Goal: Task Accomplishment & Management: Use online tool/utility

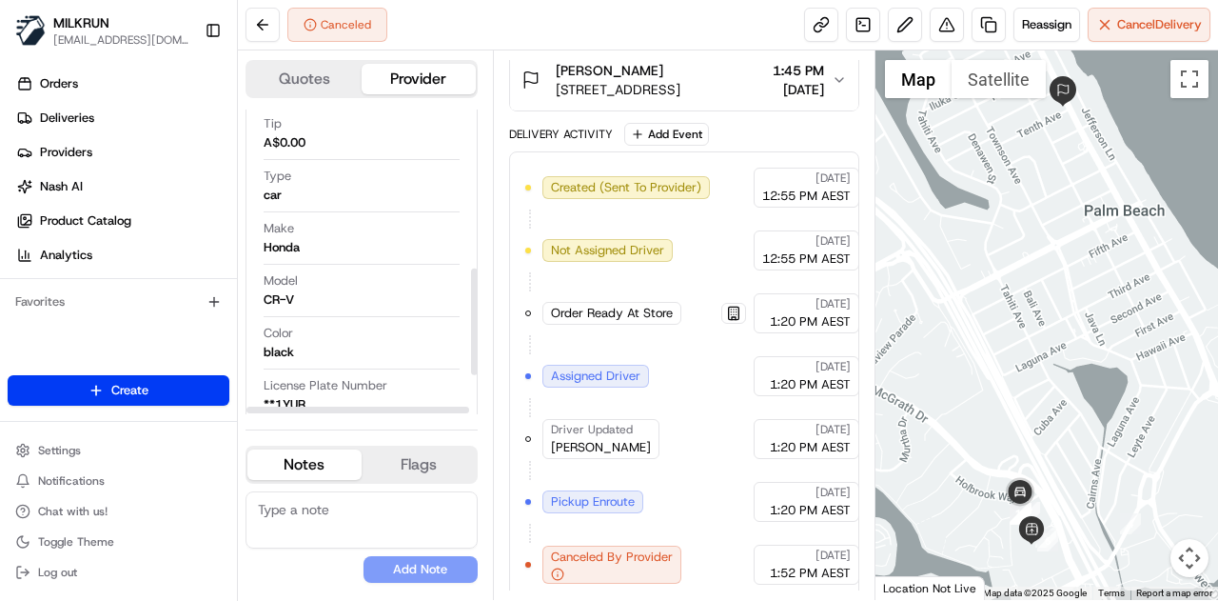
scroll to position [562, 0]
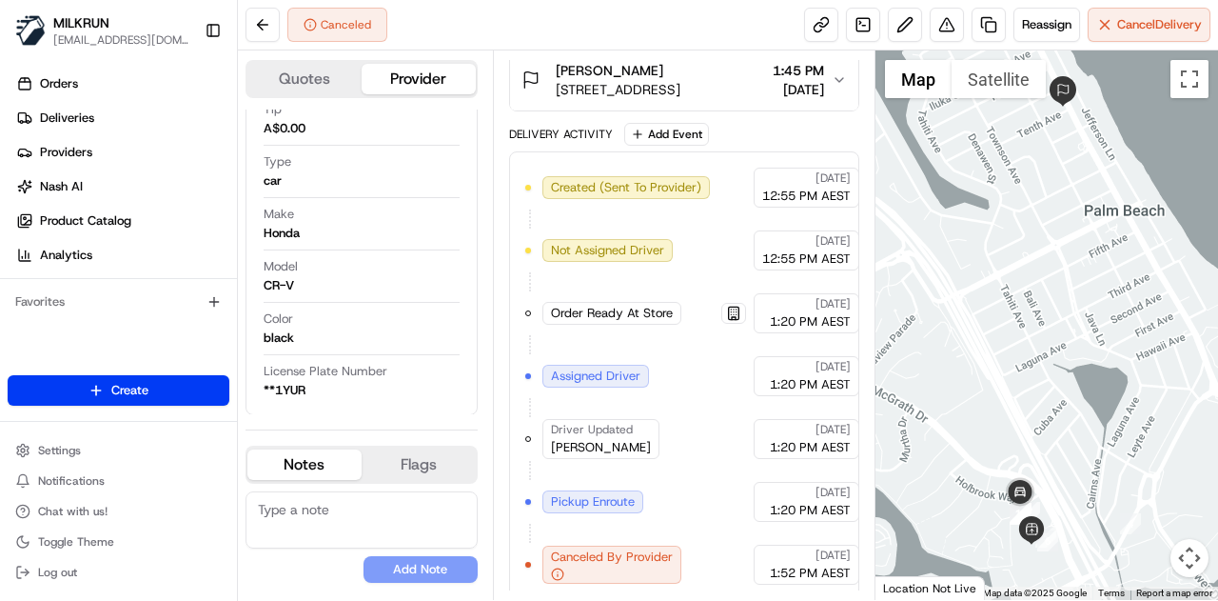
click at [818, 151] on div "Created (Sent To Provider) Uber 19/08/2025 12:55 PM AEST Not Assigned Driver Ub…" at bounding box center [684, 375] width 350 height 449
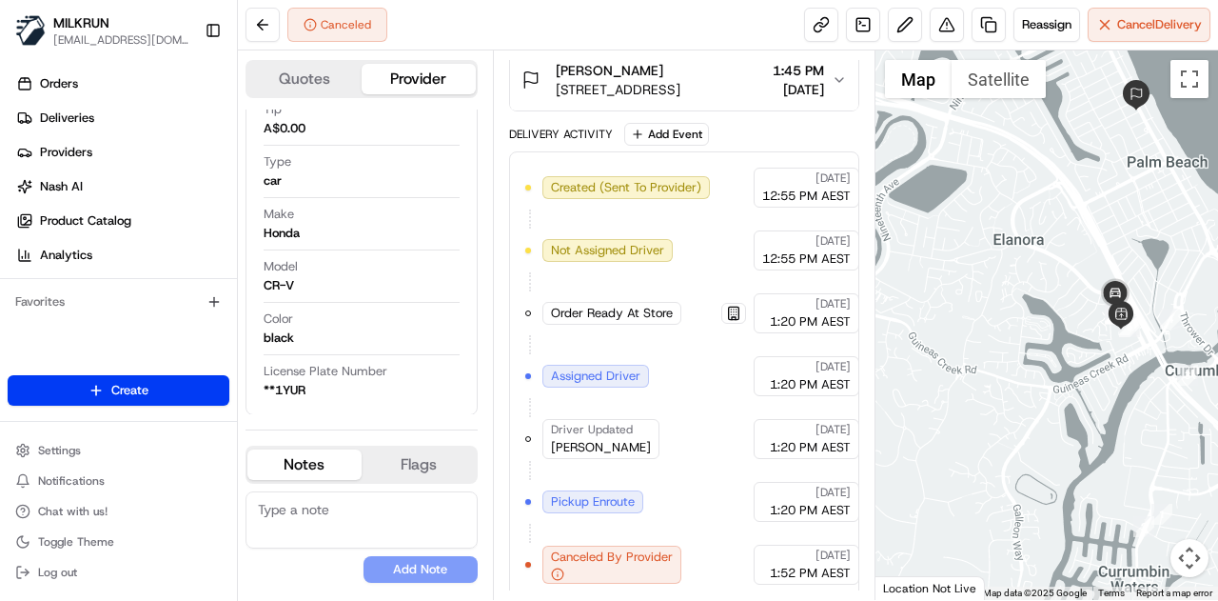
click at [621, 550] on span "Canceled By Provider" at bounding box center [612, 556] width 122 height 17
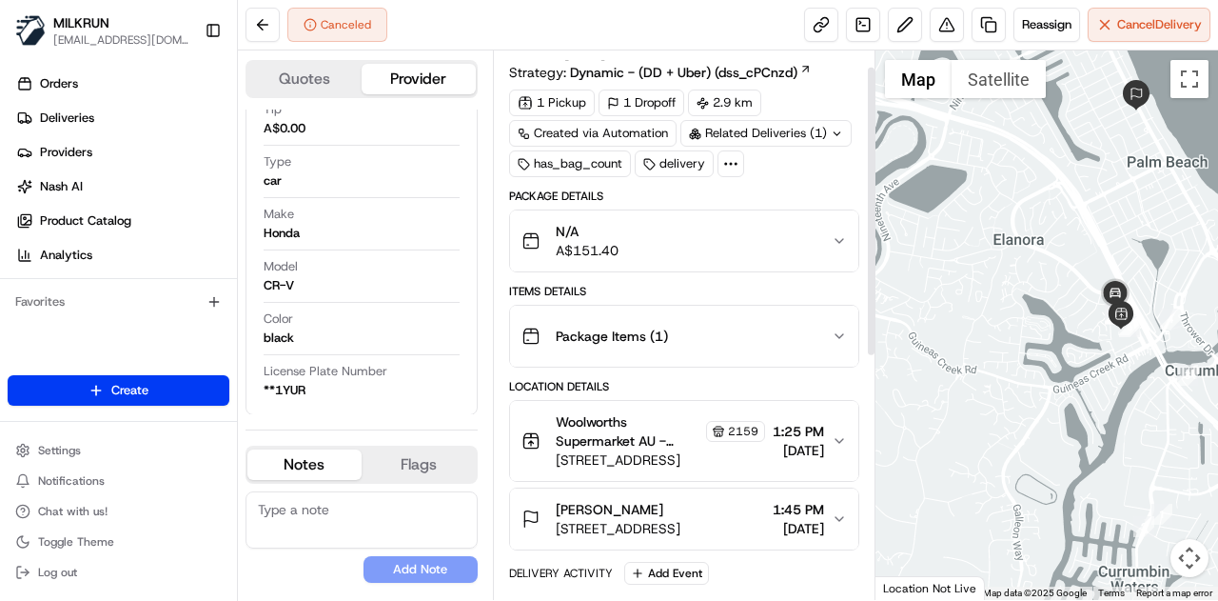
scroll to position [0, 0]
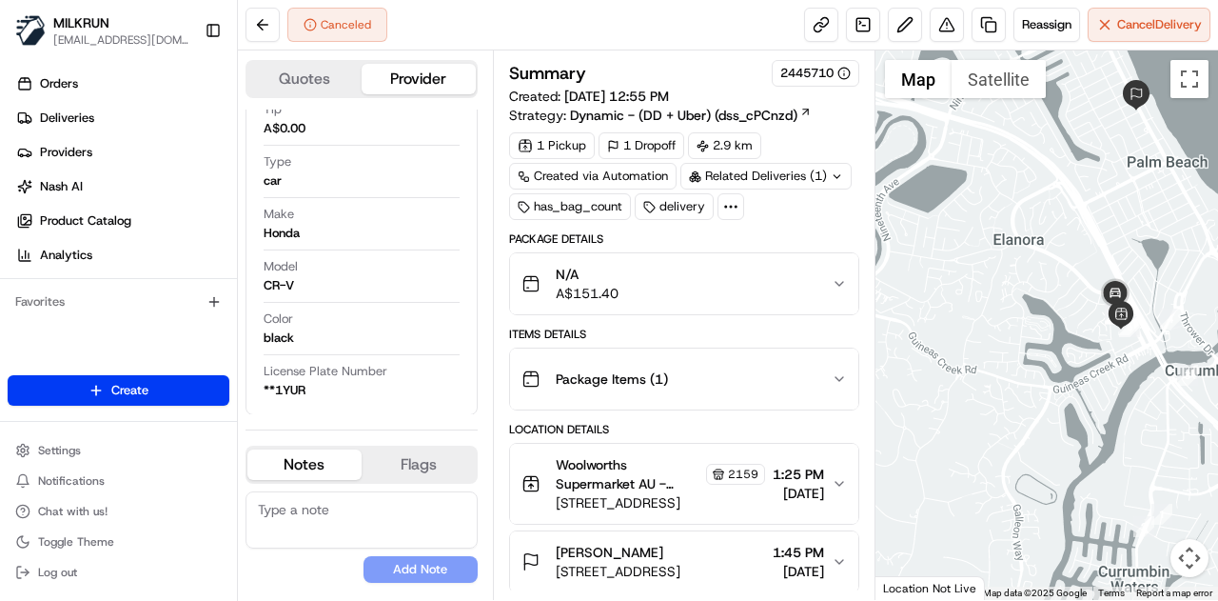
click at [325, 25] on div "Canceled" at bounding box center [337, 25] width 100 height 34
click at [1053, 24] on span "Reassign" at bounding box center [1046, 24] width 49 height 17
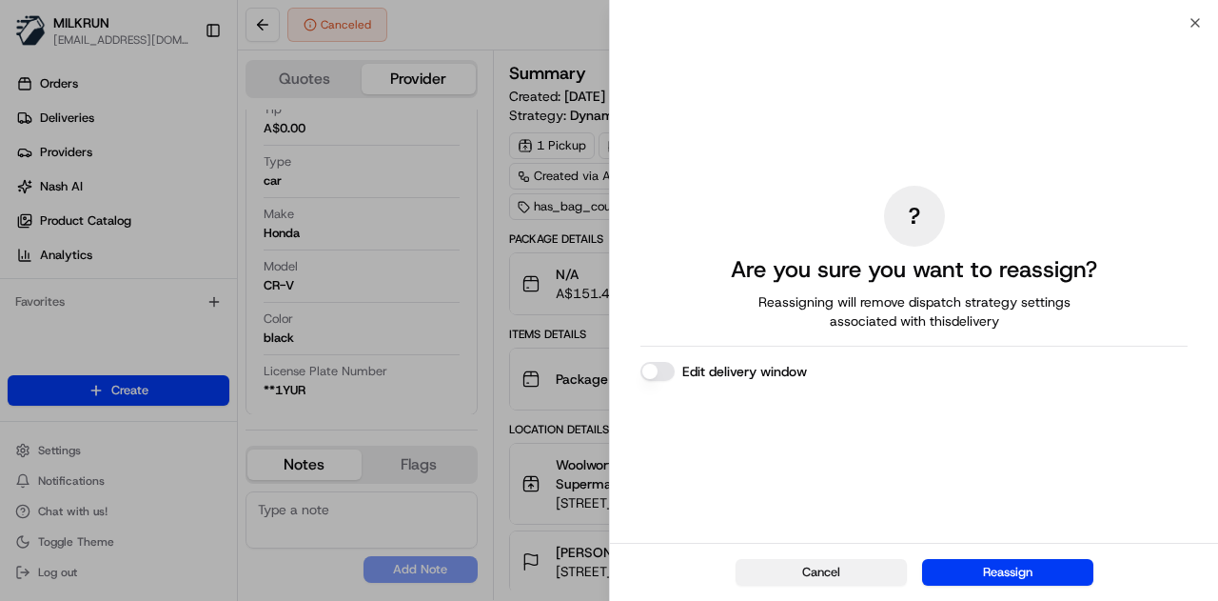
click at [872, 573] on button "Cancel" at bounding box center [821, 572] width 171 height 27
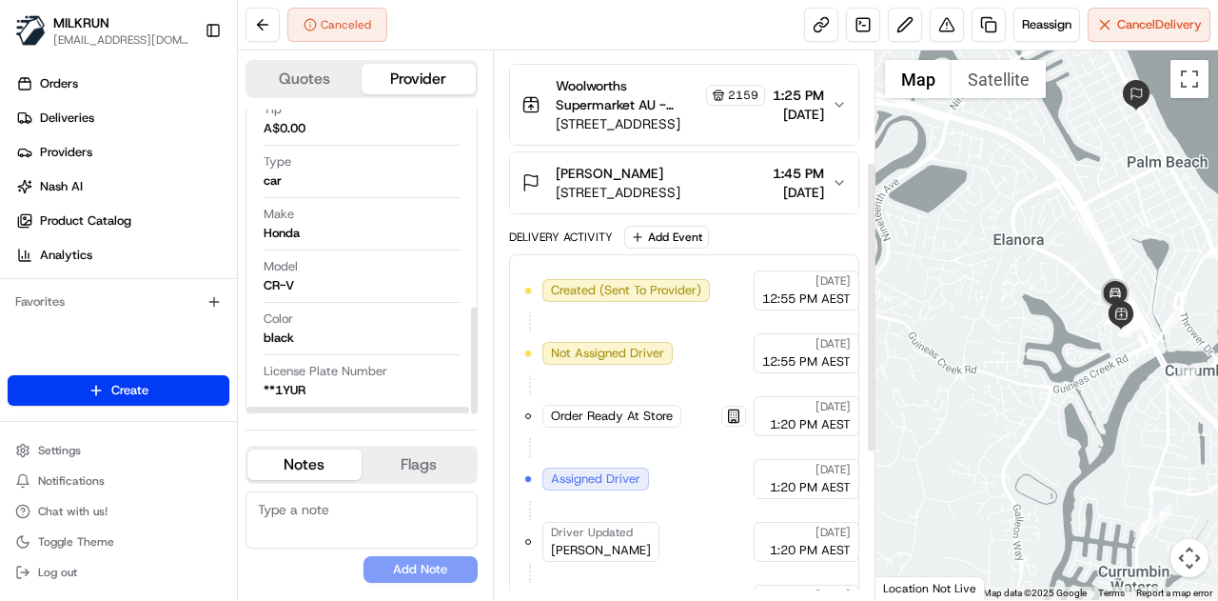
scroll to position [482, 0]
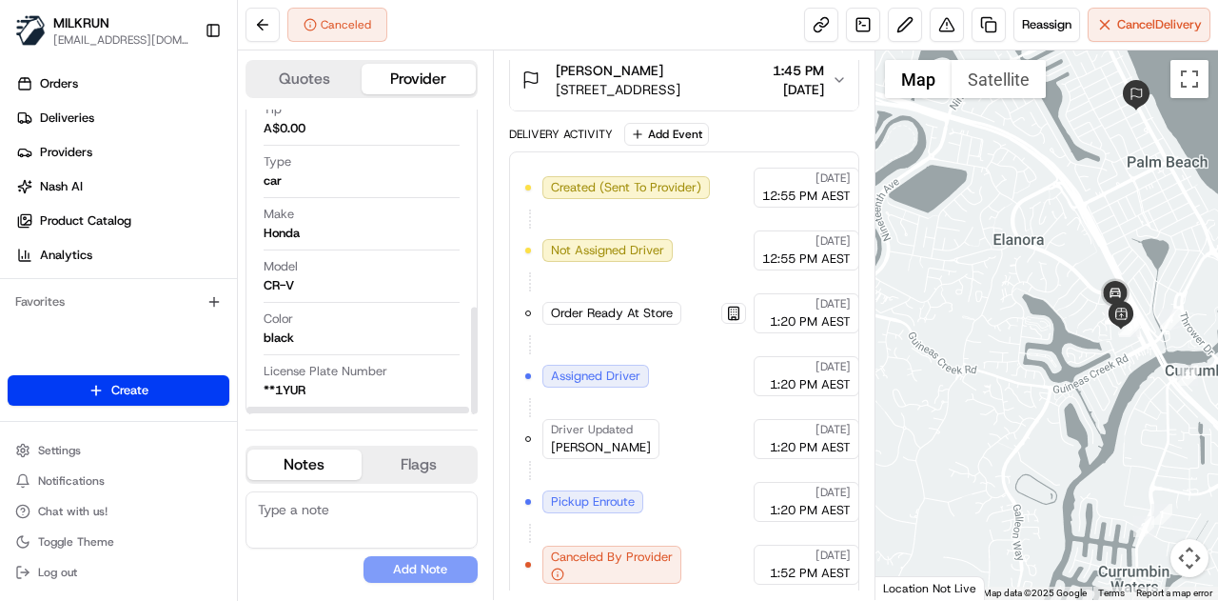
click at [314, 72] on button "Quotes" at bounding box center [304, 79] width 114 height 30
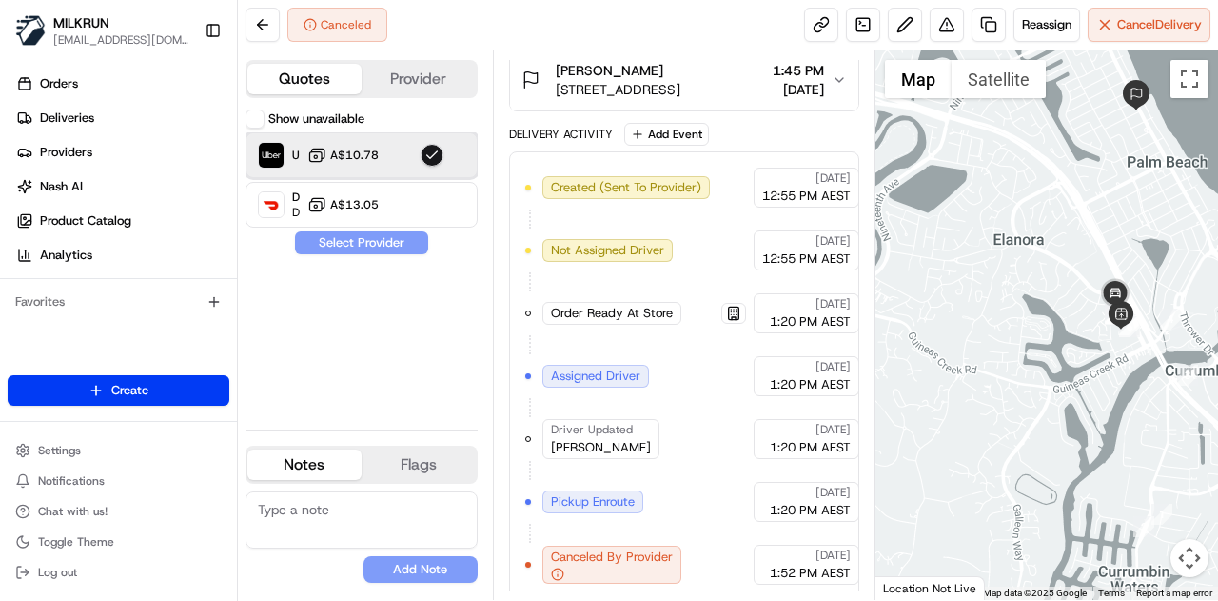
click at [388, 149] on div "Uber A$10.78" at bounding box center [362, 155] width 232 height 46
click at [352, 243] on div "Show unavailable Uber A$10.78 DoorDash Drive Dropoff ETA A$13.05 Select Provider" at bounding box center [362, 261] width 232 height 305
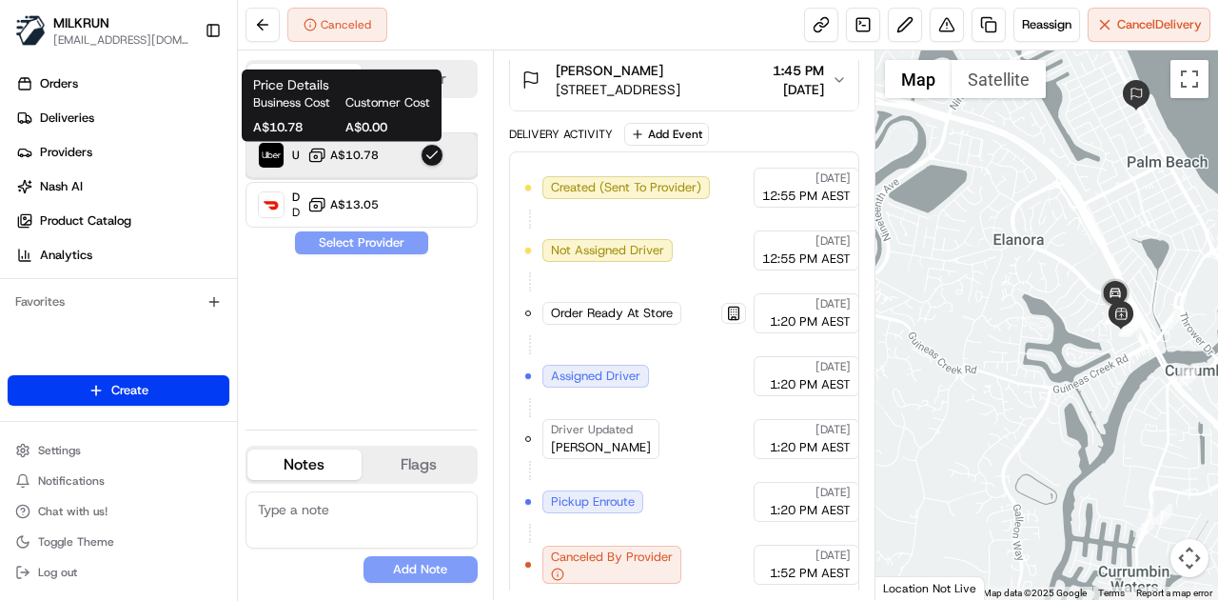
click at [383, 155] on div "Uber A$10.78" at bounding box center [362, 155] width 232 height 46
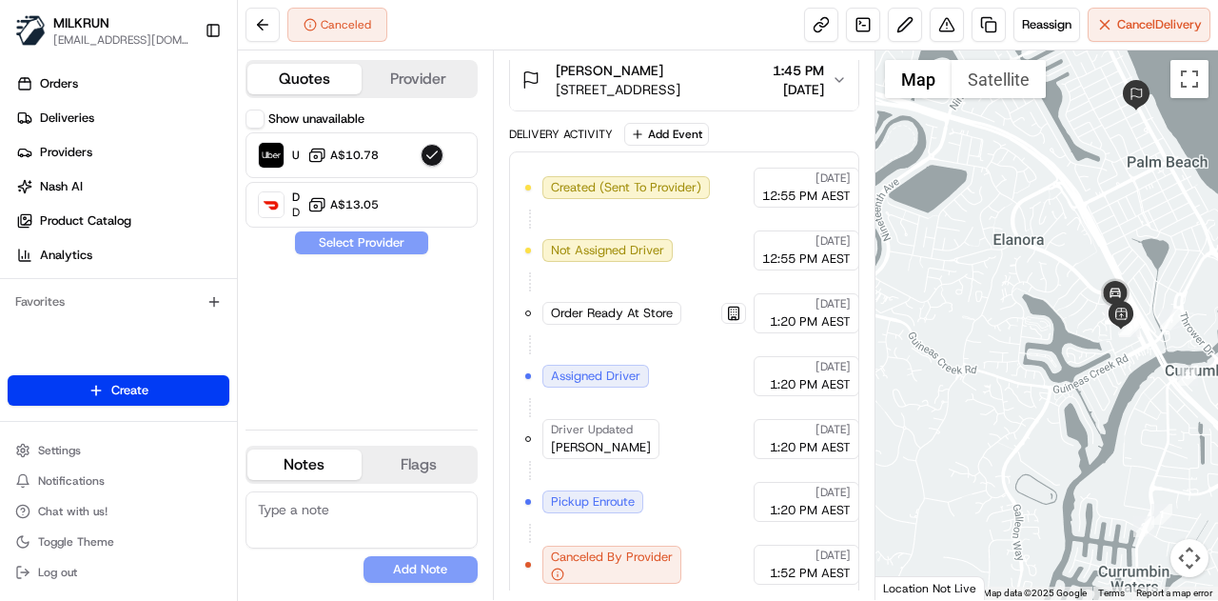
click at [378, 243] on div "Show unavailable Uber A$10.78 DoorDash Drive Dropoff ETA A$13.05 Select Provider" at bounding box center [362, 261] width 232 height 305
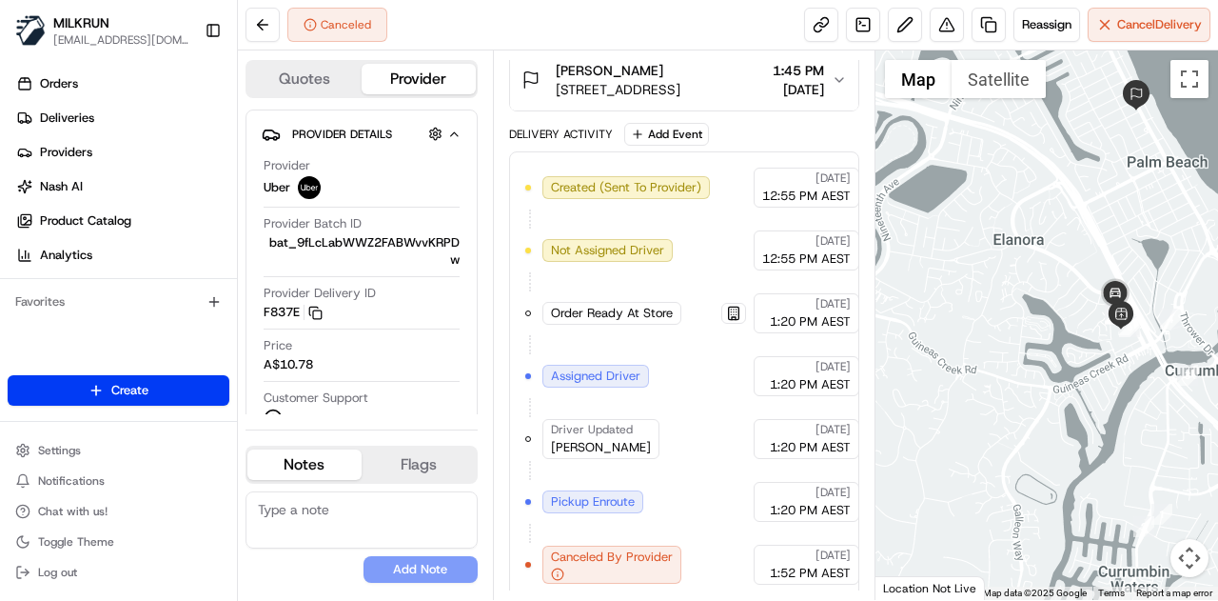
click at [412, 73] on button "Provider" at bounding box center [419, 79] width 114 height 30
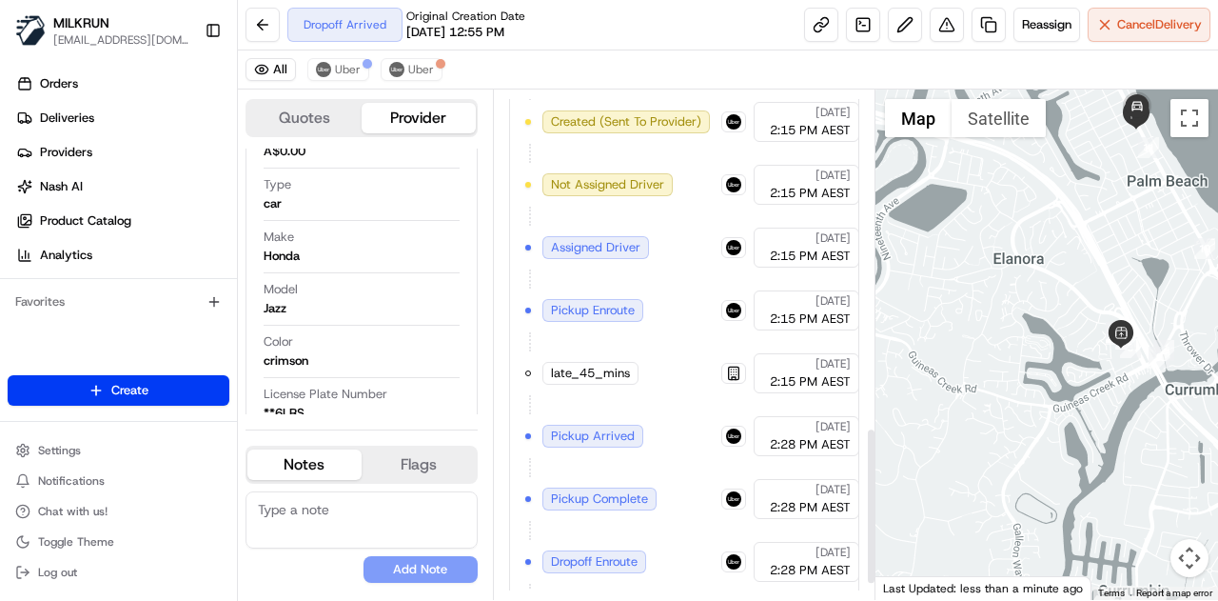
scroll to position [1142, 0]
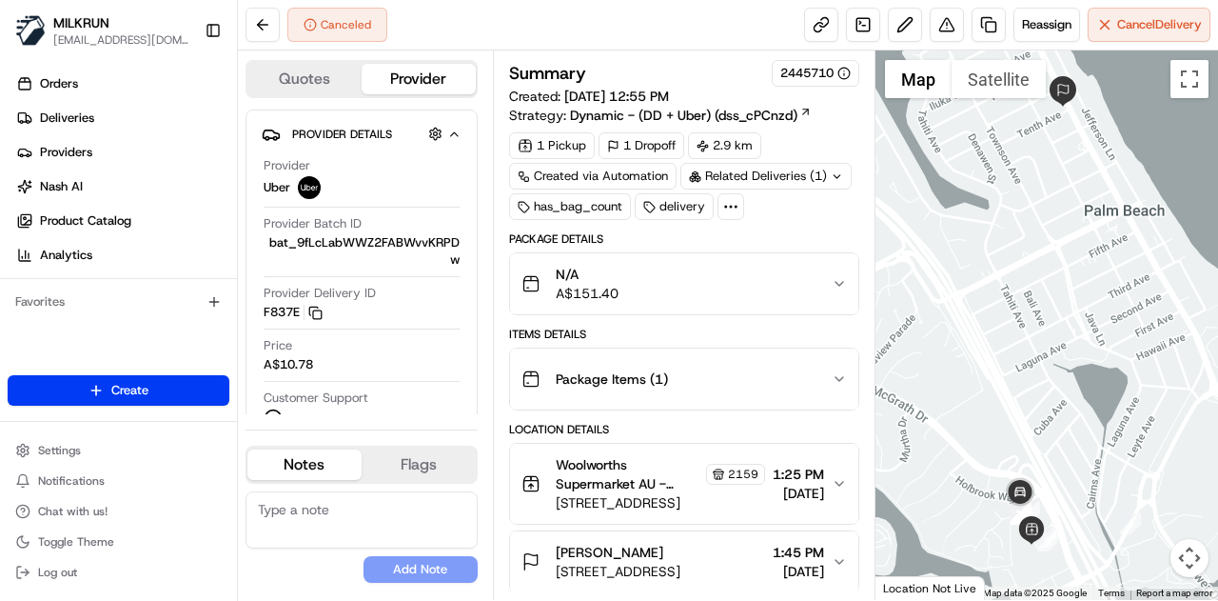
click at [497, 39] on div "Canceled Reassign Cancel Delivery" at bounding box center [728, 25] width 980 height 50
click at [655, 20] on div "Canceled Reassign Cancel Delivery" at bounding box center [728, 25] width 980 height 50
click at [1044, 24] on span "Reassign" at bounding box center [1046, 24] width 49 height 17
click at [1056, 22] on span "Reassign" at bounding box center [1046, 24] width 49 height 17
click at [316, 72] on button "Quotes" at bounding box center [304, 79] width 114 height 30
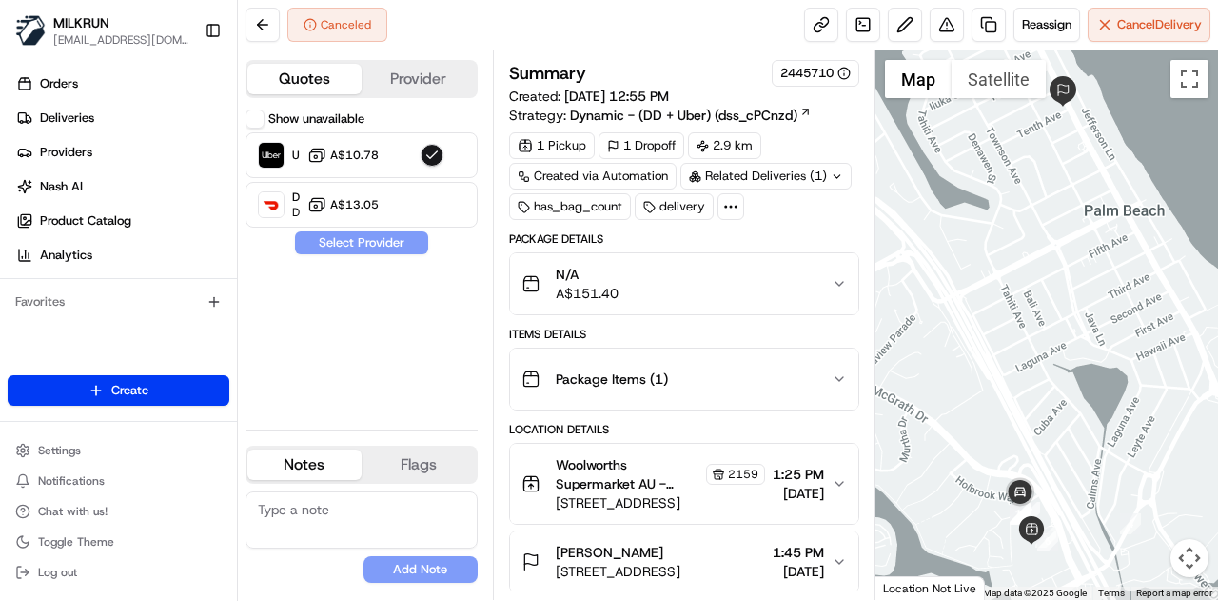
click at [417, 73] on button "Provider" at bounding box center [419, 79] width 114 height 30
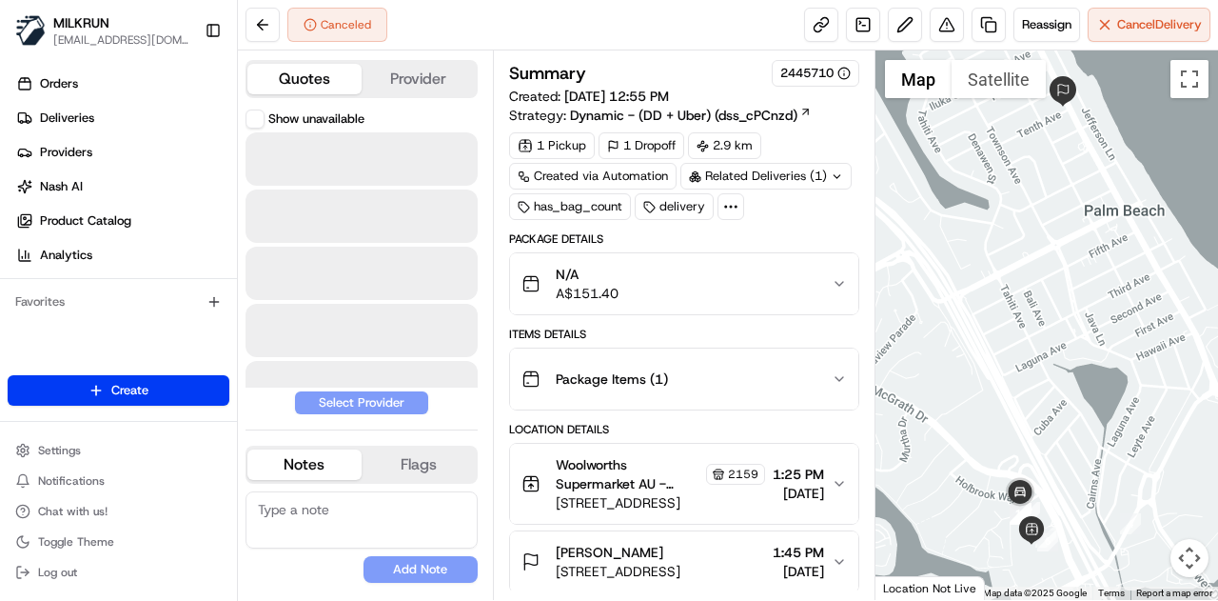
click at [312, 75] on button "Quotes" at bounding box center [304, 79] width 114 height 30
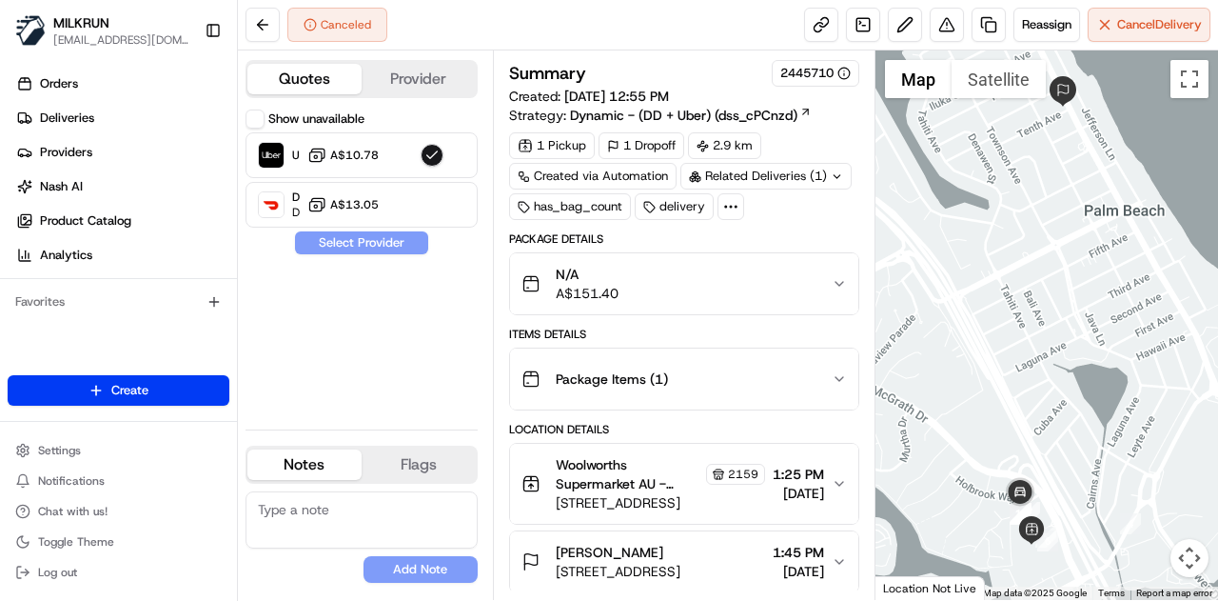
click at [456, 263] on div "Show unavailable Uber A$10.78 DoorDash Drive Dropoff ETA A$13.05 Select Provider" at bounding box center [362, 261] width 232 height 305
click at [1036, 23] on span "Reassign" at bounding box center [1046, 24] width 49 height 17
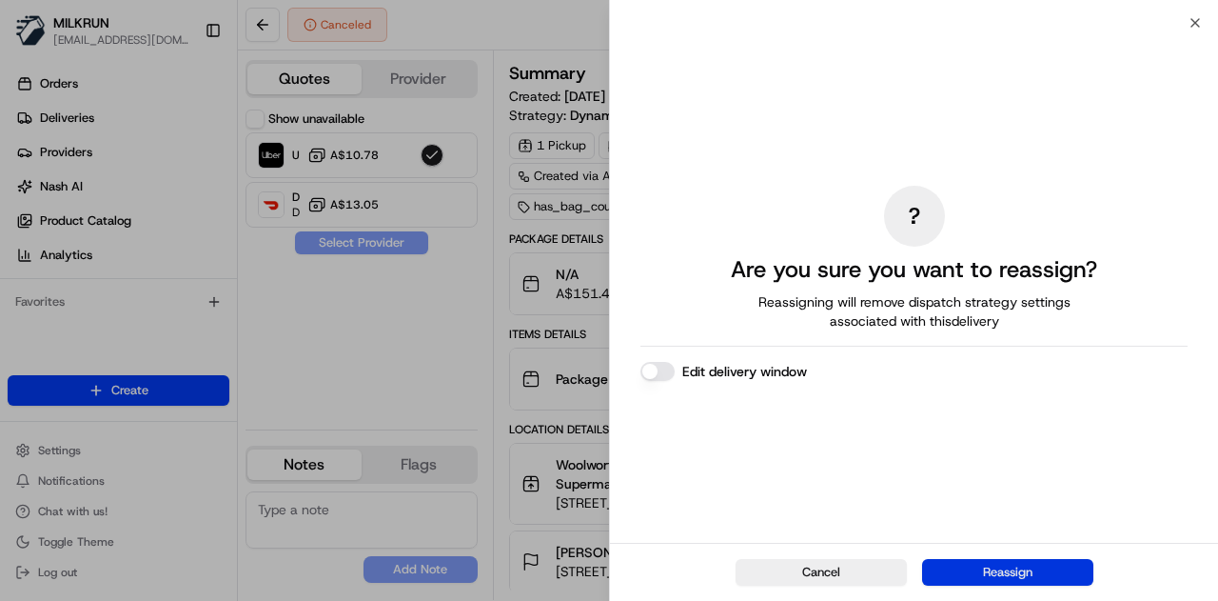
click at [999, 572] on button "Reassign" at bounding box center [1007, 572] width 171 height 27
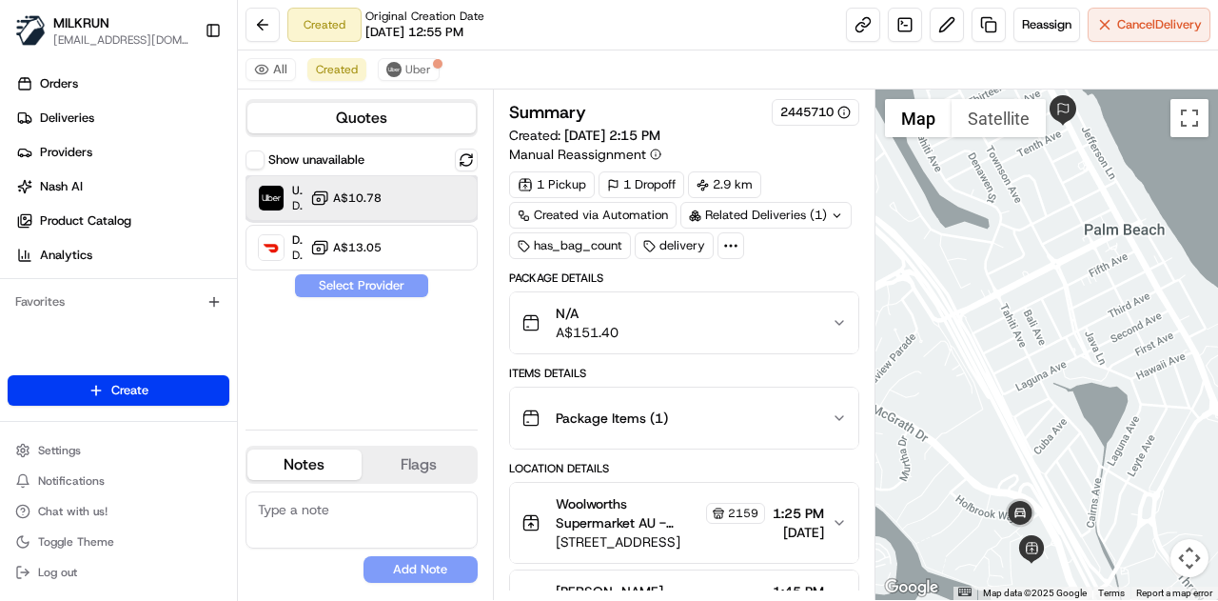
click at [391, 203] on div "Uber Dropoff ETA 30 minutes A$10.78" at bounding box center [362, 198] width 232 height 46
click at [373, 286] on button "Assign Provider" at bounding box center [361, 285] width 135 height 23
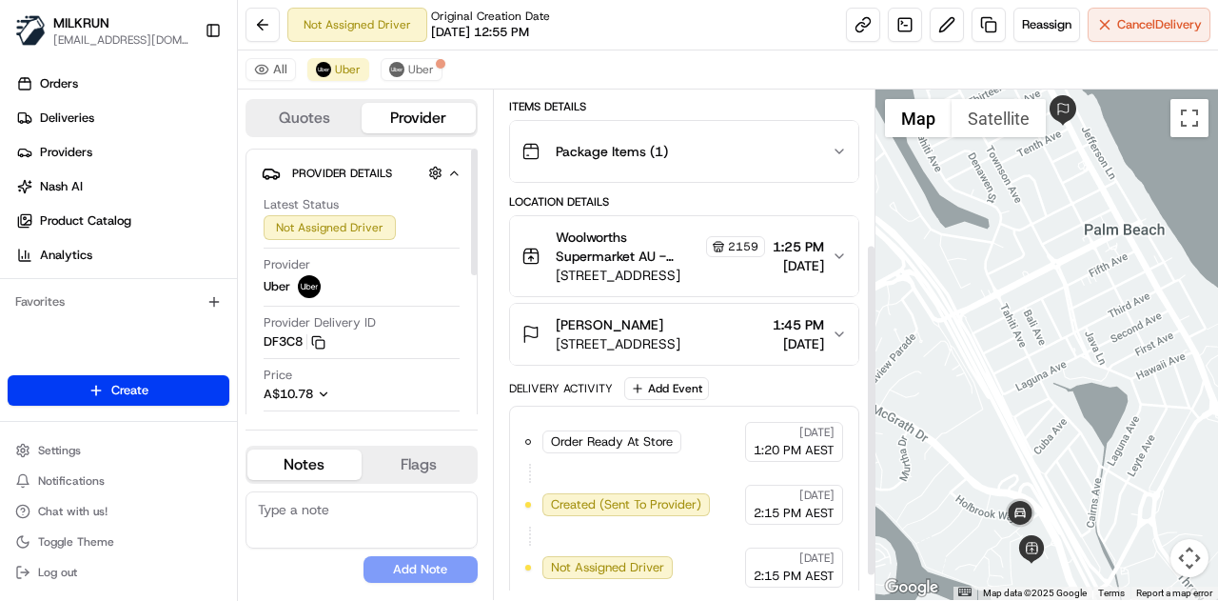
scroll to position [271, 0]
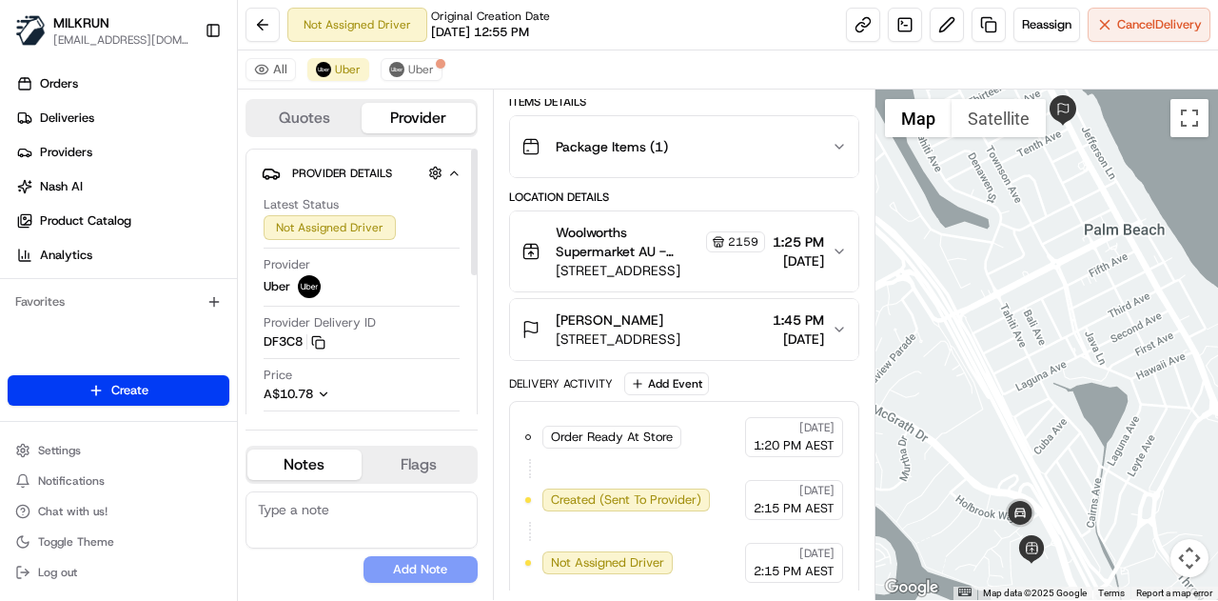
click at [324, 220] on div "Not Assigned Driver" at bounding box center [330, 227] width 132 height 25
click at [586, 429] on span "Order Ready At Store" at bounding box center [612, 436] width 122 height 17
click at [613, 481] on div "Order Ready At Store MILKRUN [DATE] 1:20 PM AEST Created (Sent To Provider) Ube…" at bounding box center [684, 500] width 318 height 166
click at [408, 68] on span "Uber" at bounding box center [421, 69] width 26 height 15
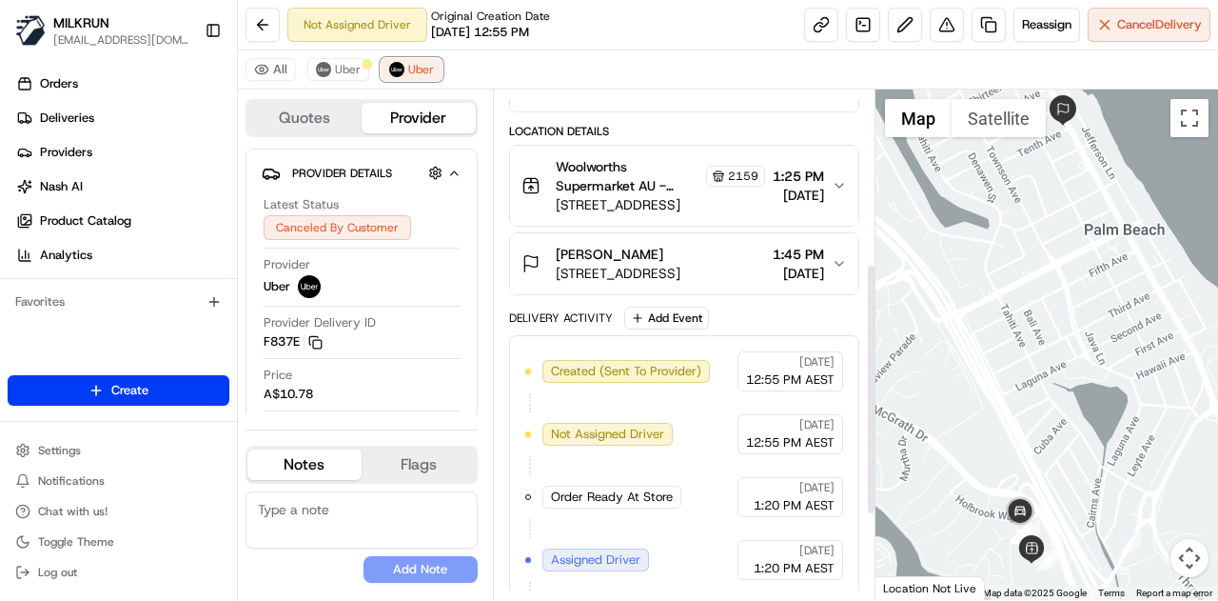
scroll to position [366, 0]
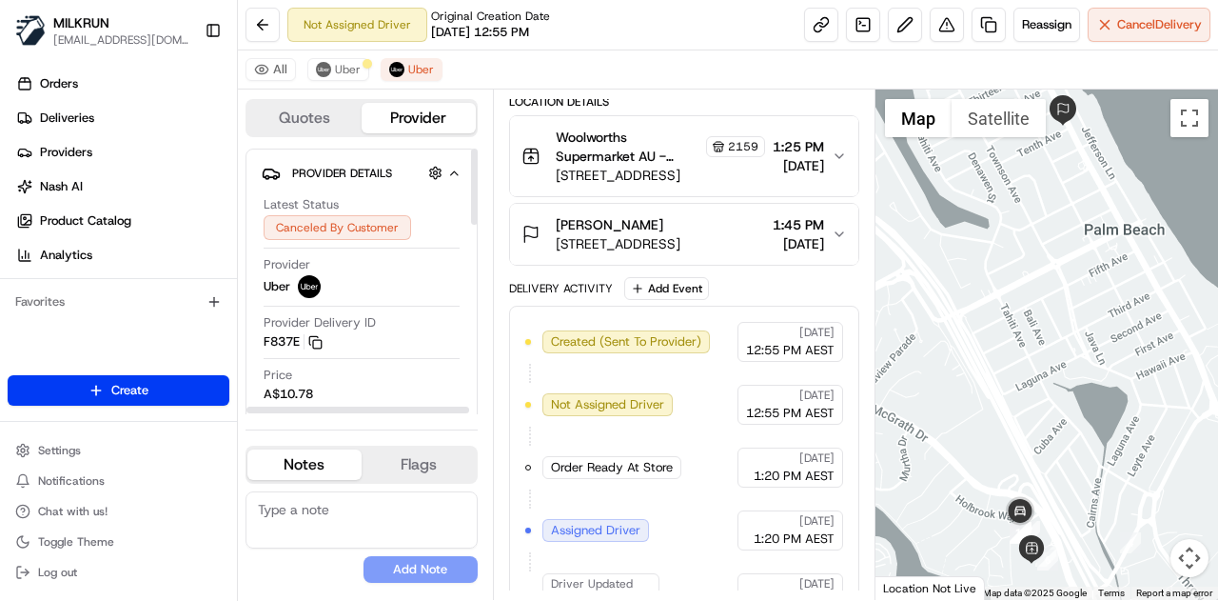
click at [327, 218] on div "Canceled By Customer" at bounding box center [338, 227] width 148 height 25
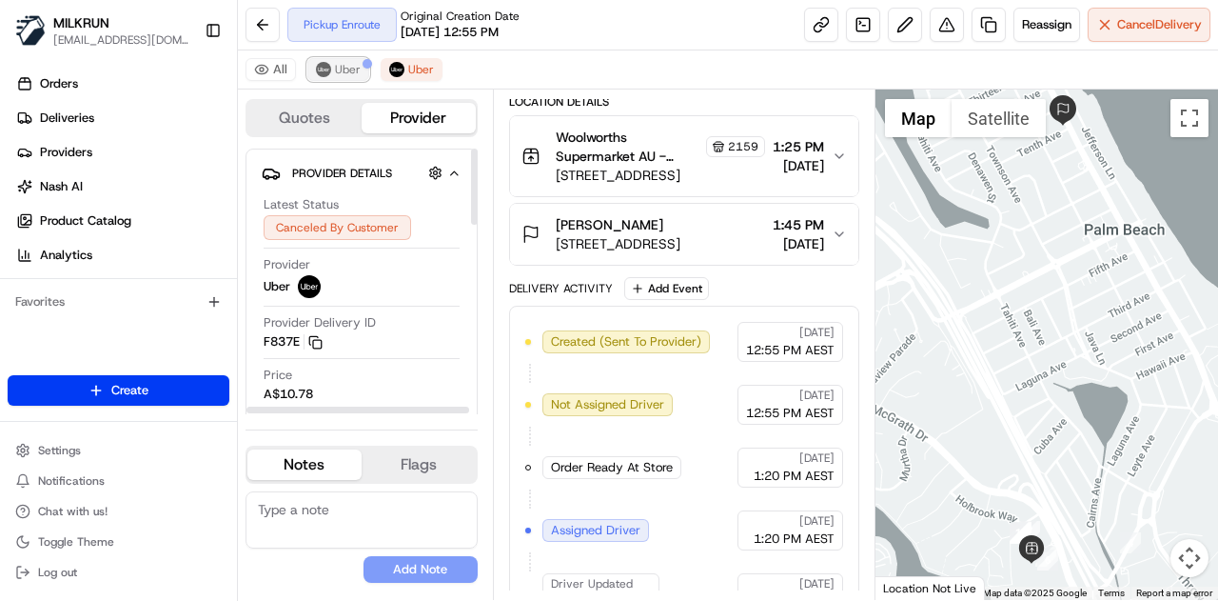
click at [330, 58] on button "Uber" at bounding box center [338, 69] width 62 height 23
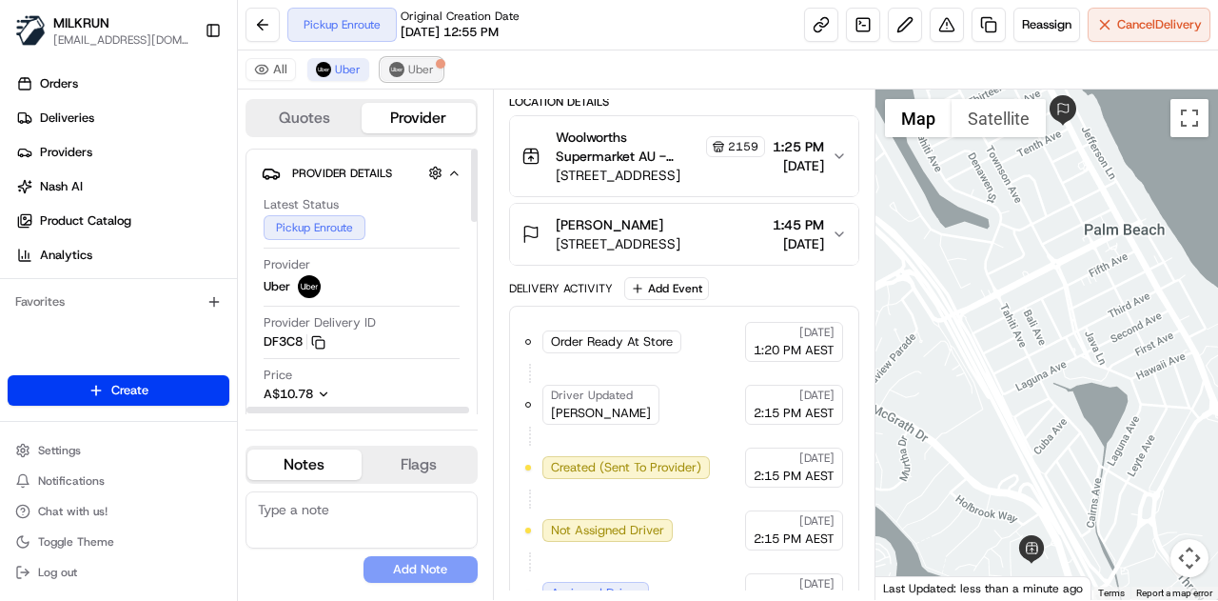
click at [402, 69] on button "Uber" at bounding box center [412, 69] width 62 height 23
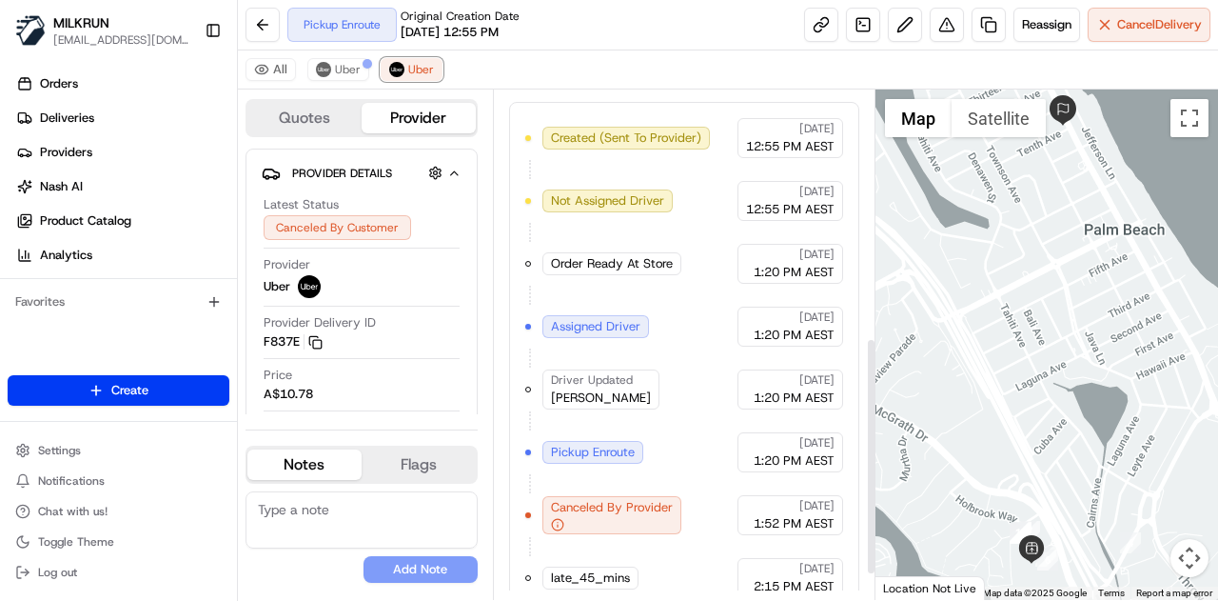
scroll to position [582, 0]
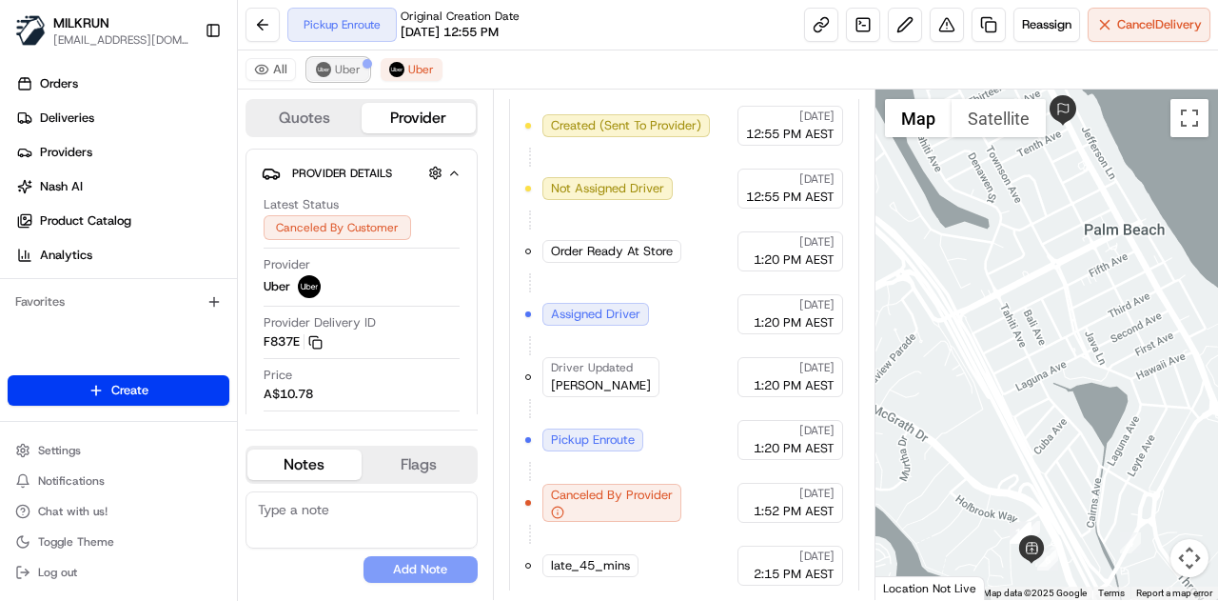
click at [346, 66] on span "Uber" at bounding box center [348, 69] width 26 height 15
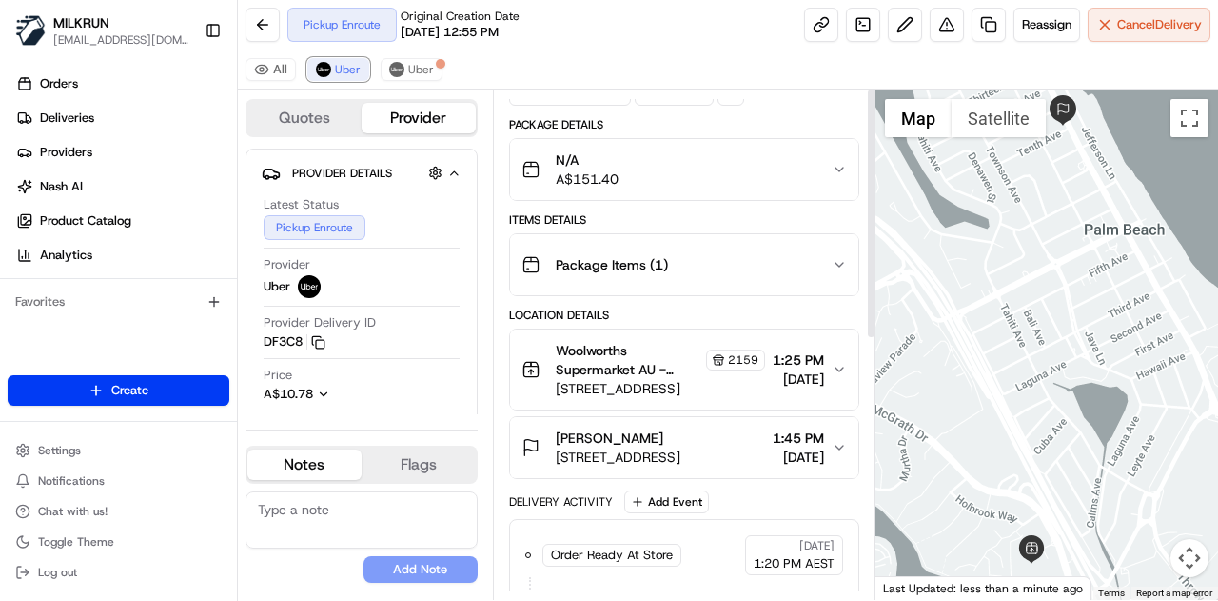
scroll to position [0, 0]
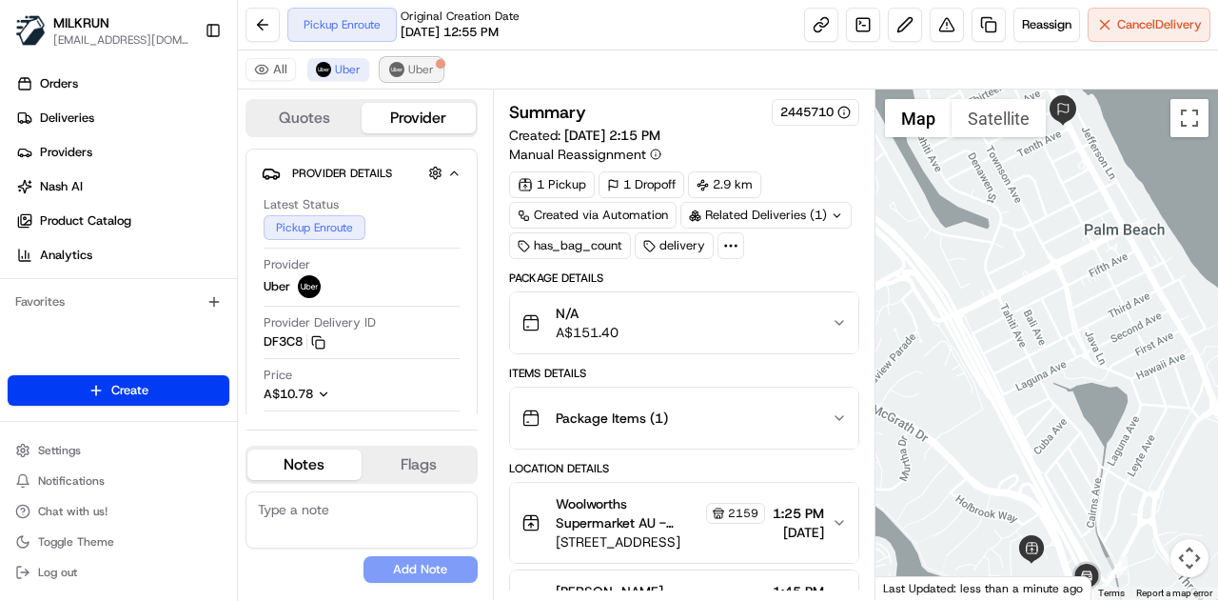
click at [396, 74] on img at bounding box center [396, 69] width 15 height 15
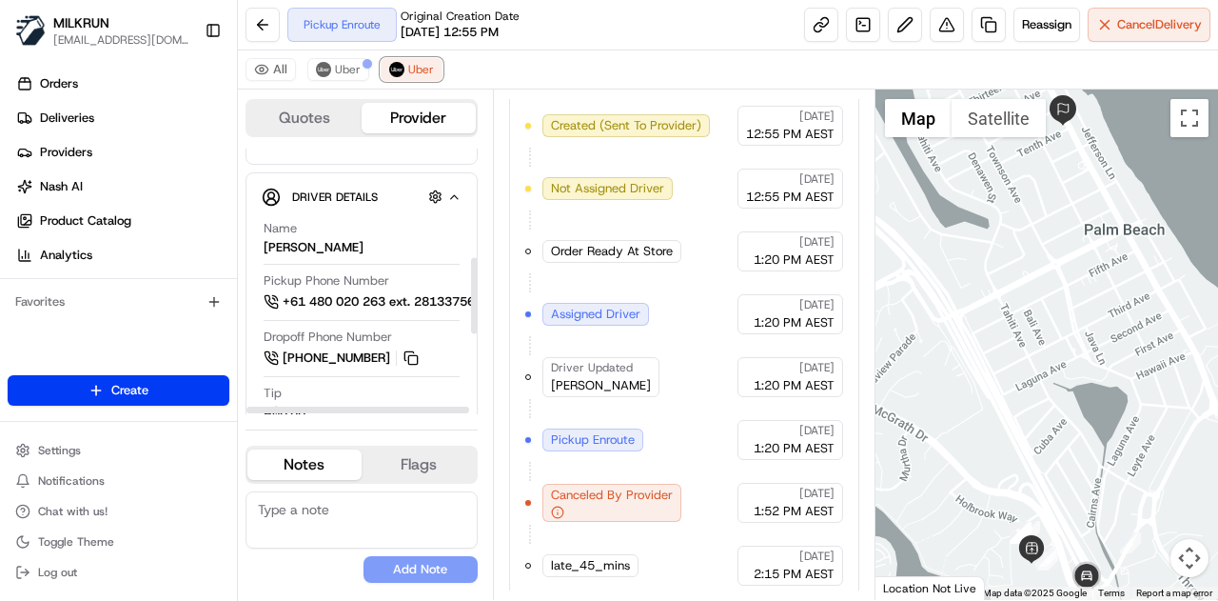
scroll to position [381, 0]
click at [338, 68] on span "Uber" at bounding box center [348, 69] width 26 height 15
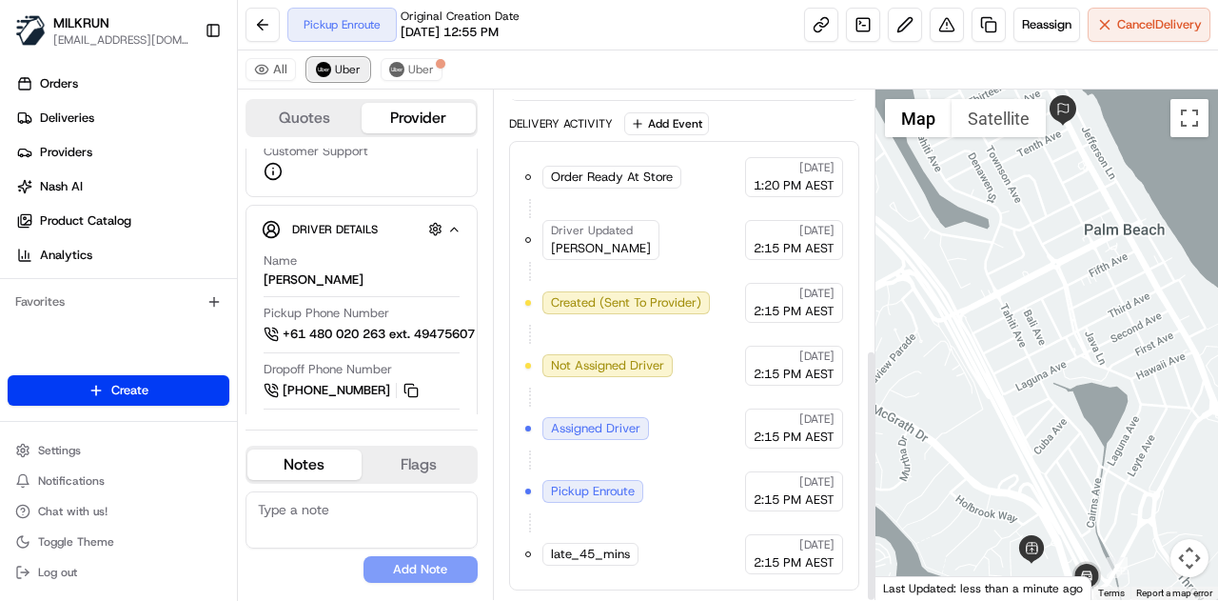
scroll to position [520, 0]
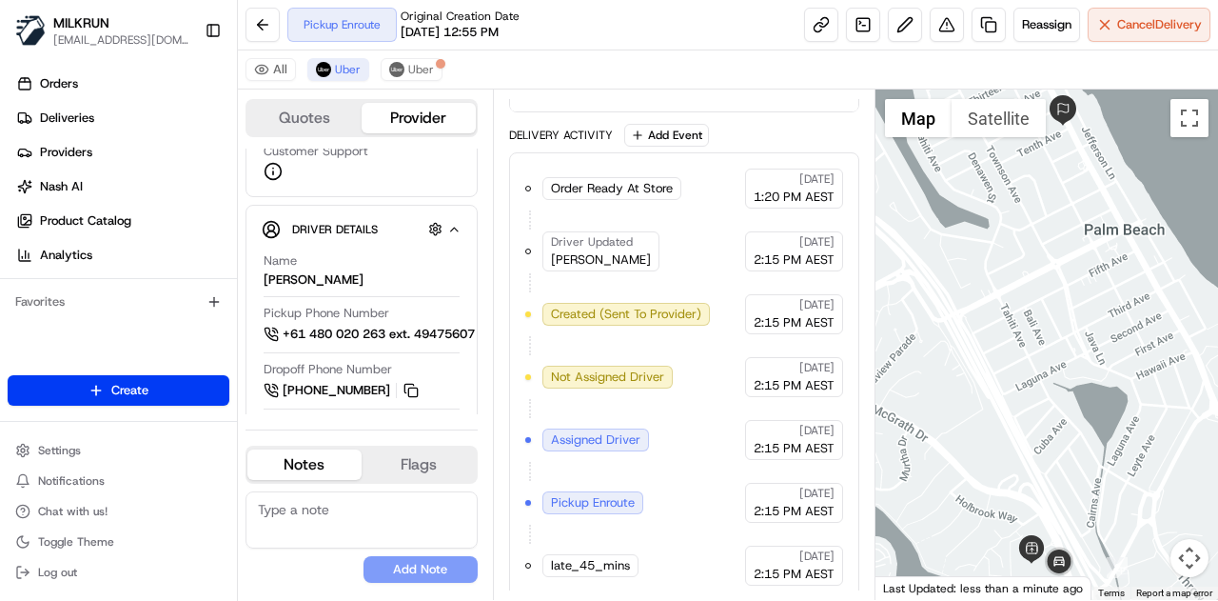
click at [798, 565] on span "2:15 PM AEST" at bounding box center [794, 573] width 81 height 17
click at [563, 496] on span "Pickup Enroute" at bounding box center [593, 502] width 84 height 17
click at [401, 69] on img at bounding box center [396, 69] width 15 height 15
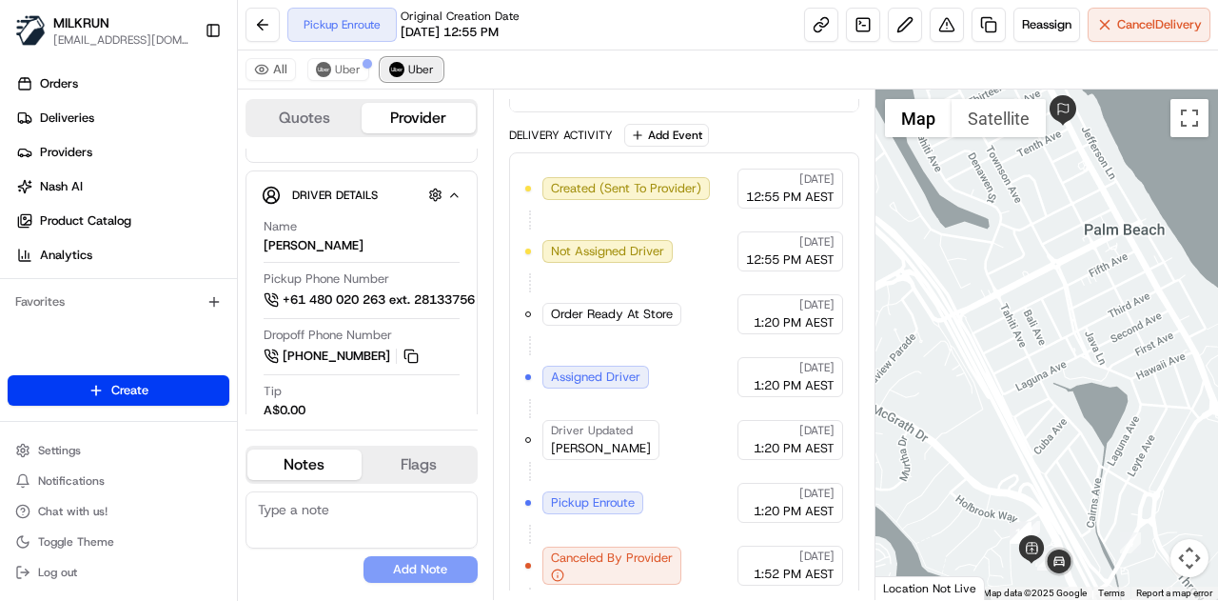
scroll to position [582, 0]
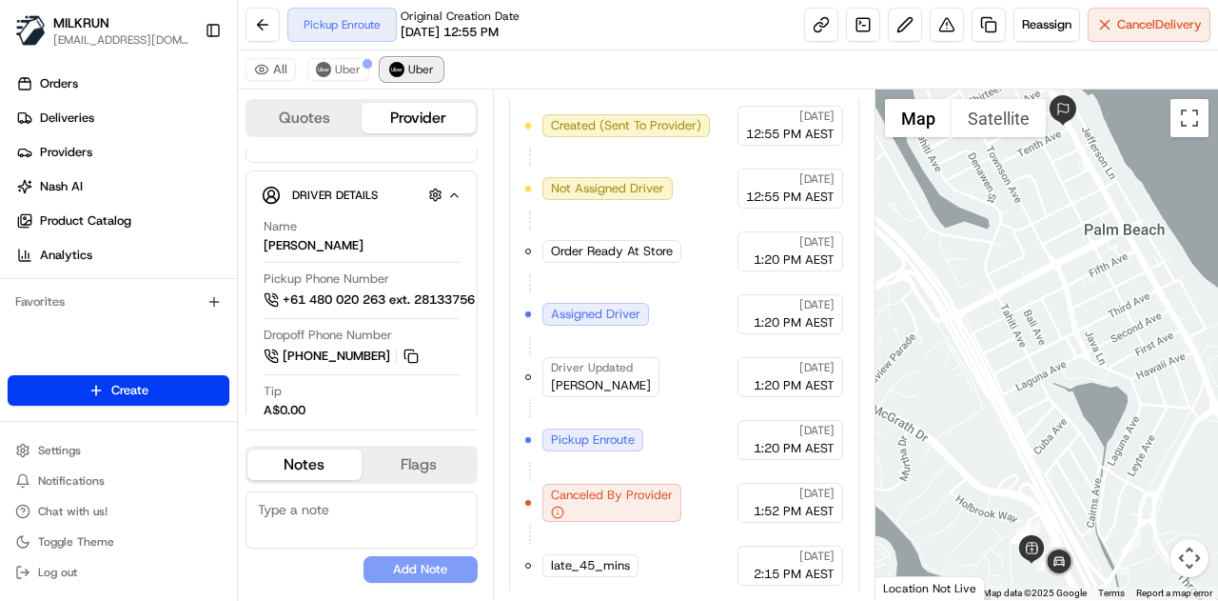
click at [423, 68] on span "Uber" at bounding box center [421, 69] width 26 height 15
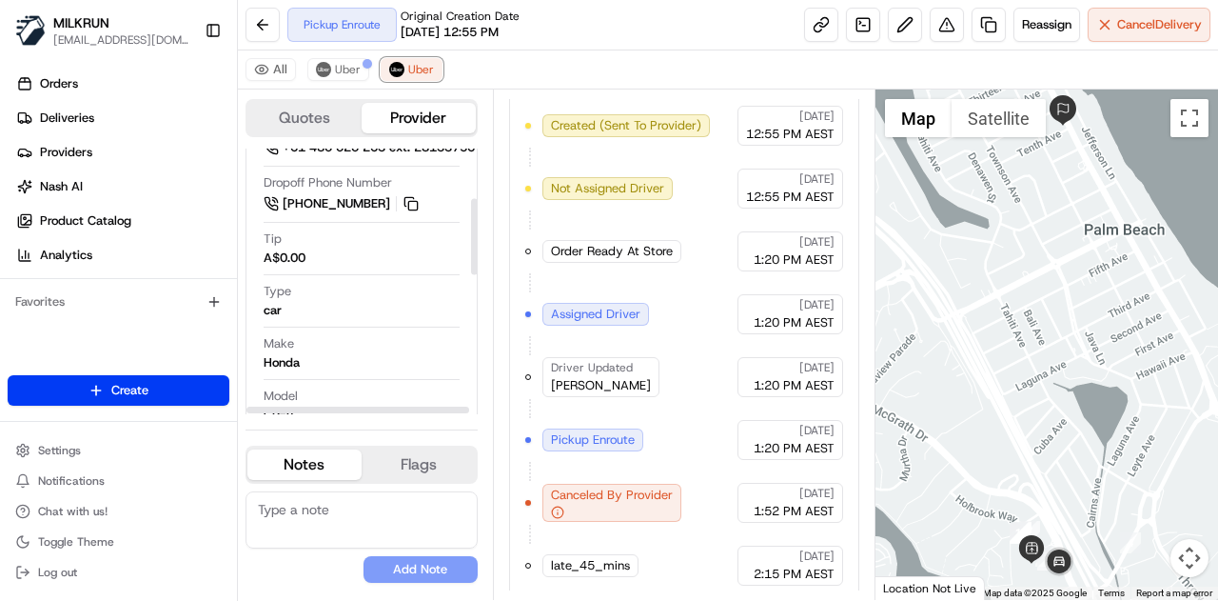
scroll to position [0, 0]
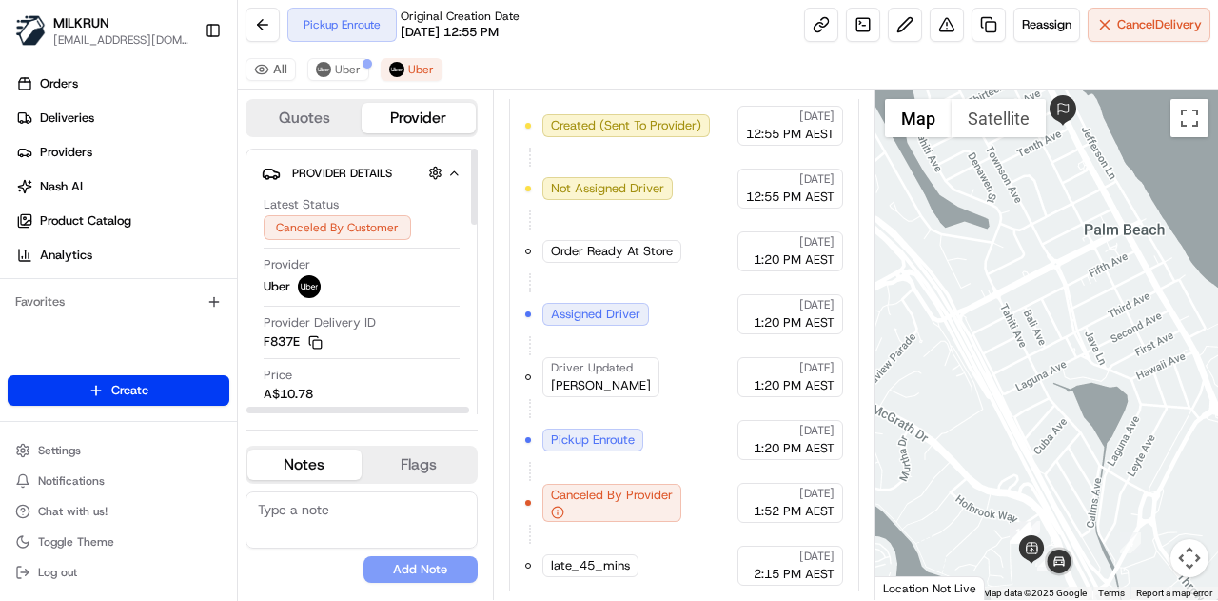
click at [362, 221] on div "Canceled By Customer" at bounding box center [338, 227] width 148 height 25
click at [459, 172] on icon "button" at bounding box center [454, 173] width 14 height 15
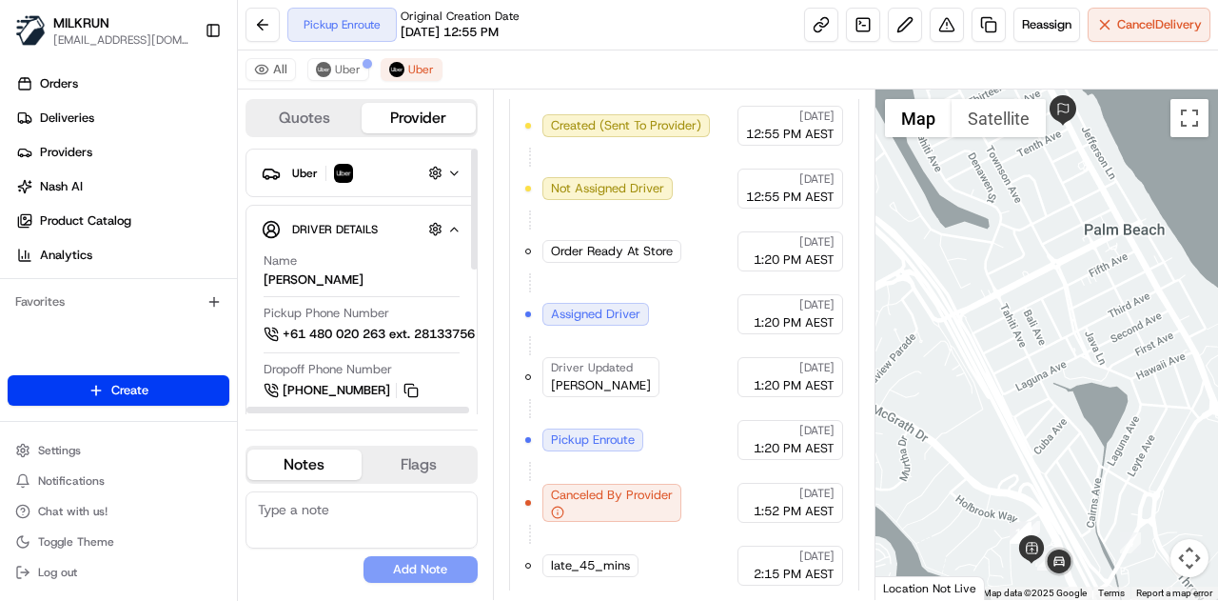
click at [453, 171] on icon "button" at bounding box center [454, 173] width 7 height 4
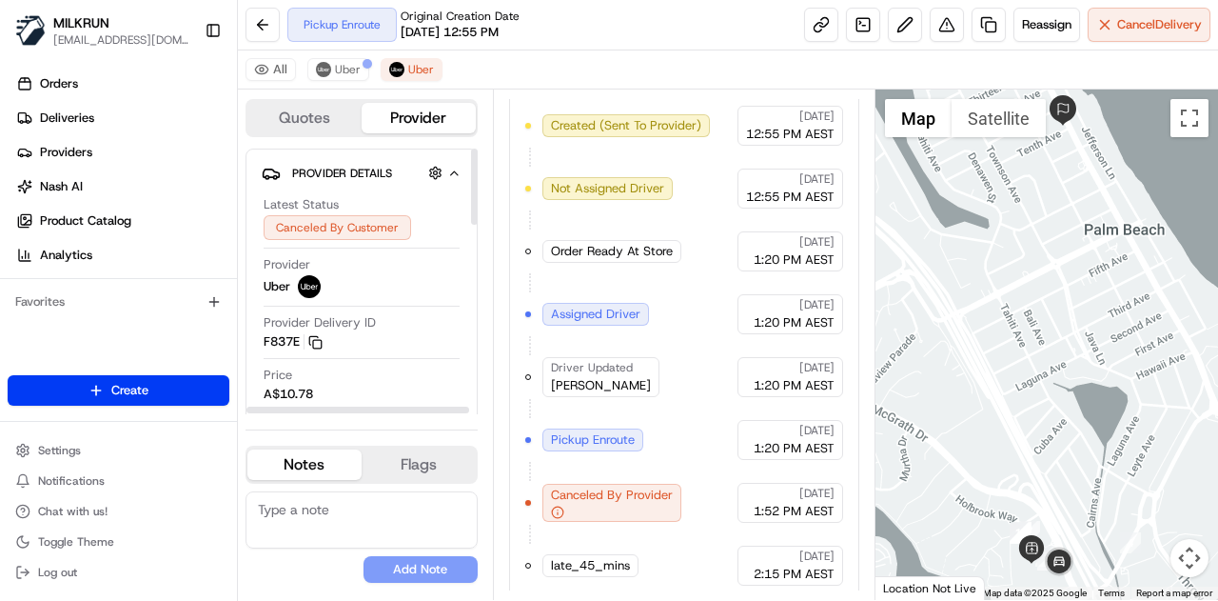
click at [353, 226] on div "Canceled By Customer" at bounding box center [338, 227] width 148 height 25
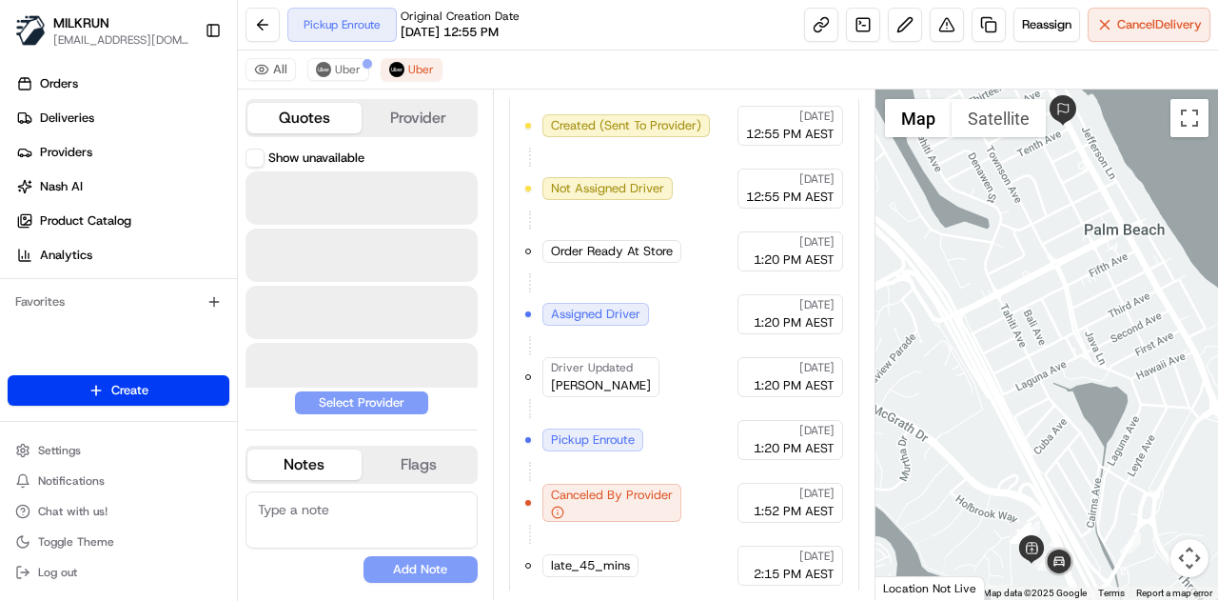
click at [318, 113] on button "Quotes" at bounding box center [304, 118] width 114 height 30
click at [419, 113] on button "Provider" at bounding box center [419, 118] width 114 height 30
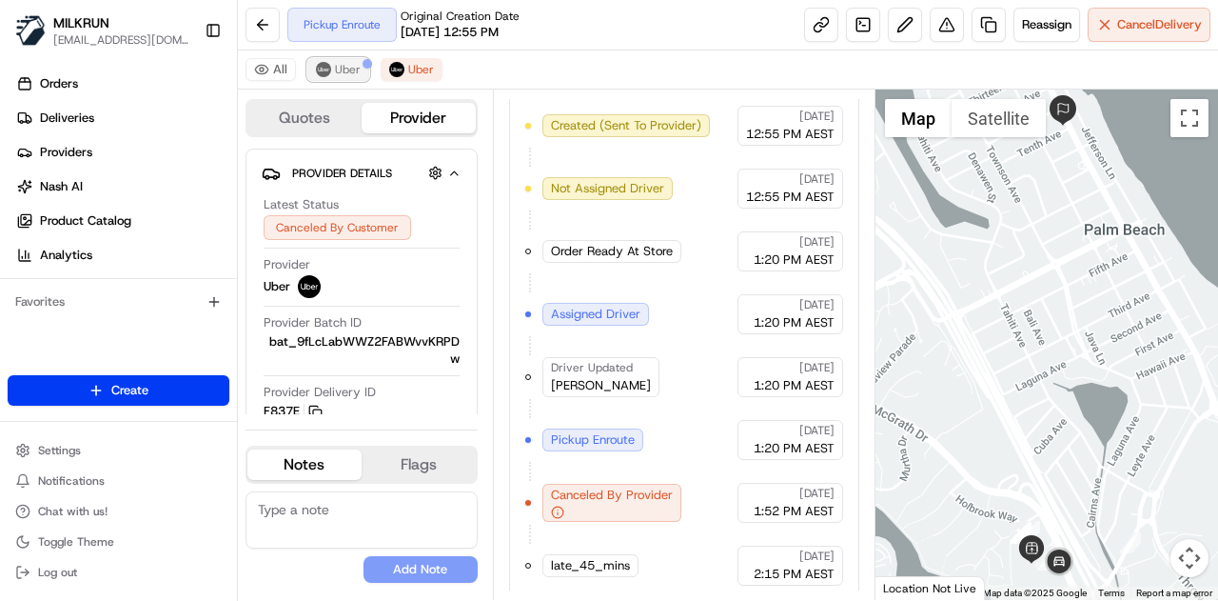
click at [338, 66] on span "Uber" at bounding box center [348, 69] width 26 height 15
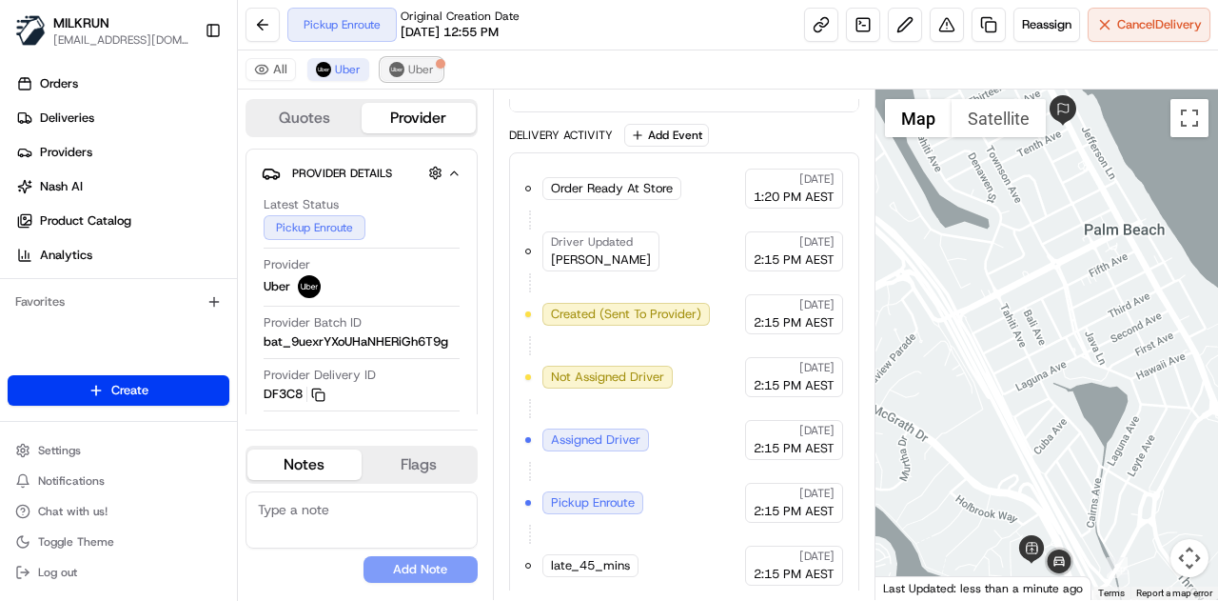
click at [410, 67] on span "Uber" at bounding box center [421, 69] width 26 height 15
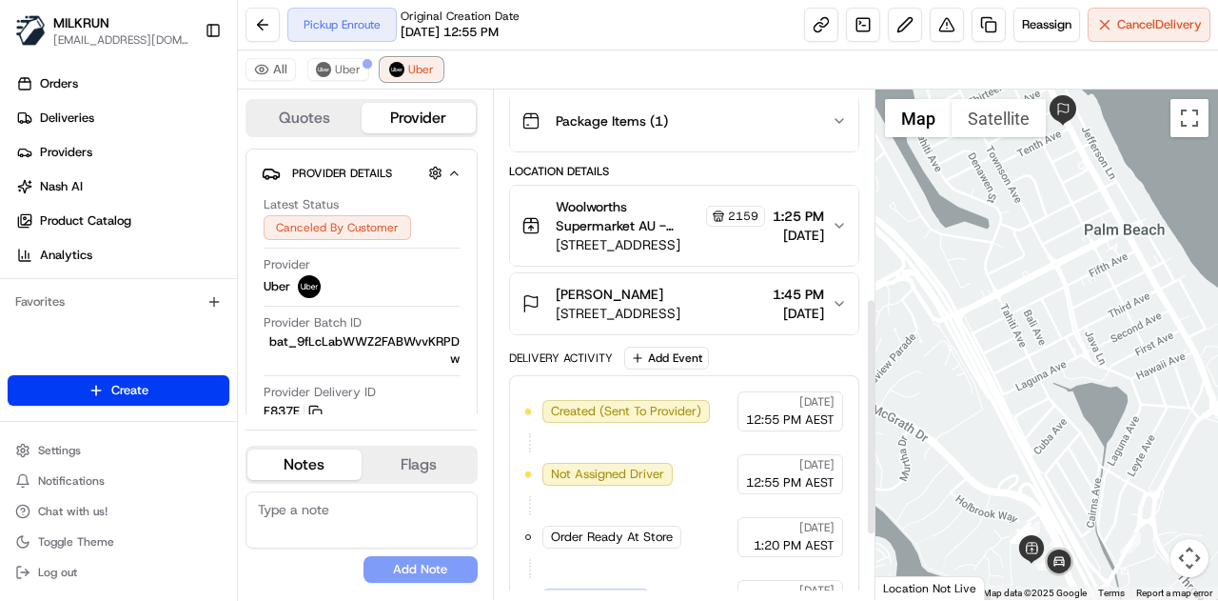
scroll to position [582, 0]
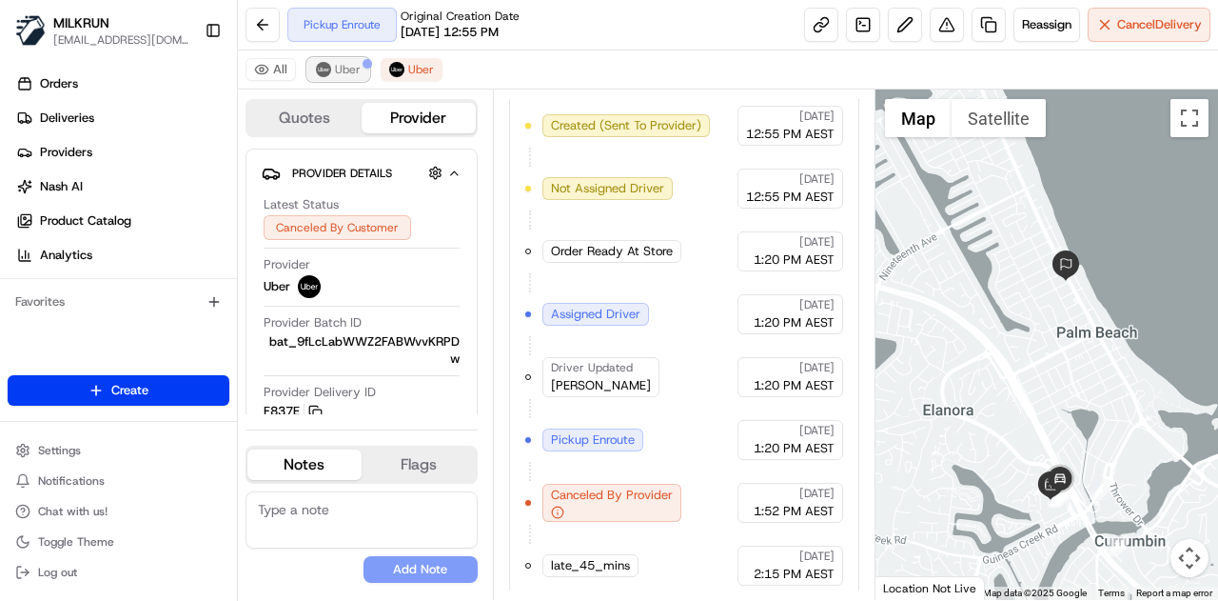
click at [338, 62] on span "Uber" at bounding box center [348, 69] width 26 height 15
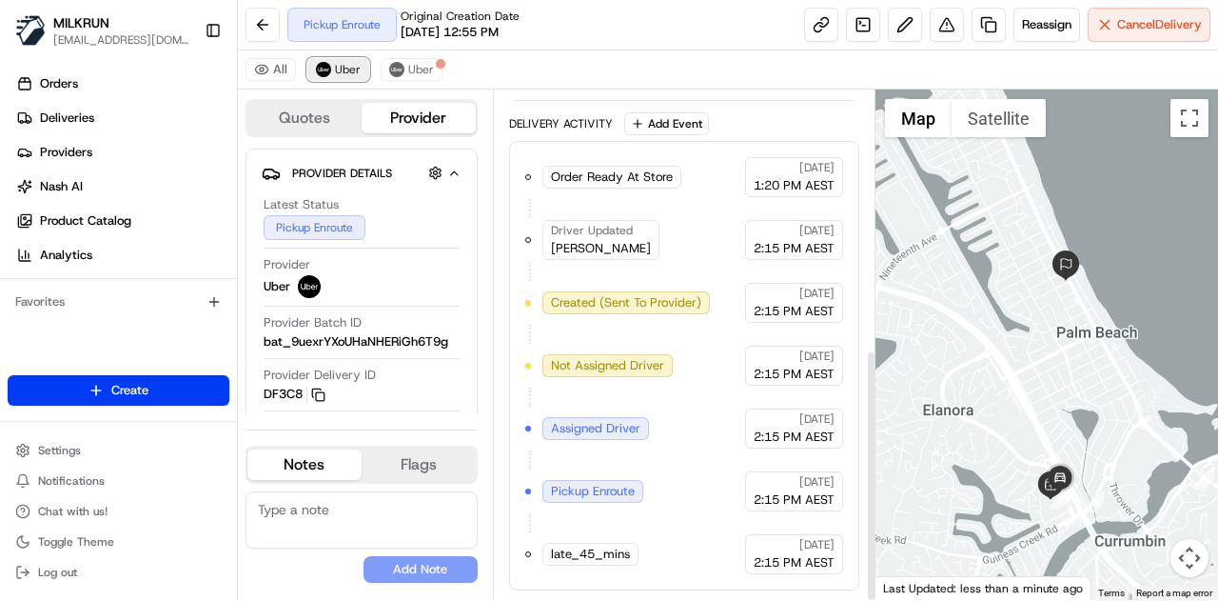
scroll to position [520, 0]
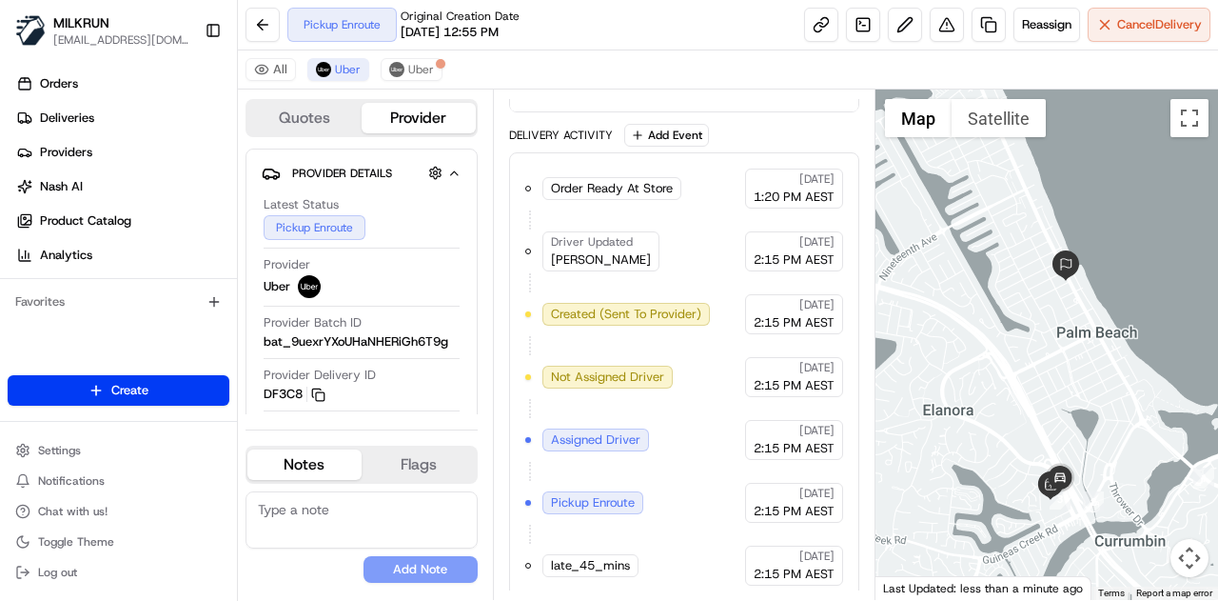
click at [571, 494] on span "Pickup Enroute" at bounding box center [593, 502] width 84 height 17
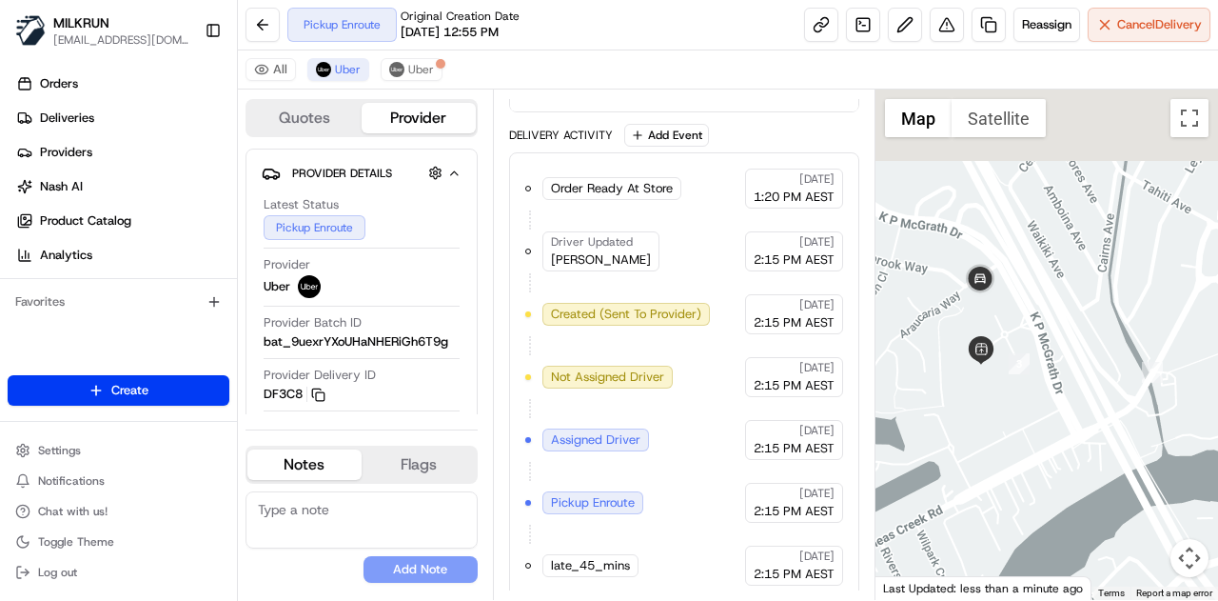
drag, startPoint x: 1131, startPoint y: 329, endPoint x: 973, endPoint y: 517, distance: 245.2
click at [973, 517] on div at bounding box center [1048, 344] width 344 height 510
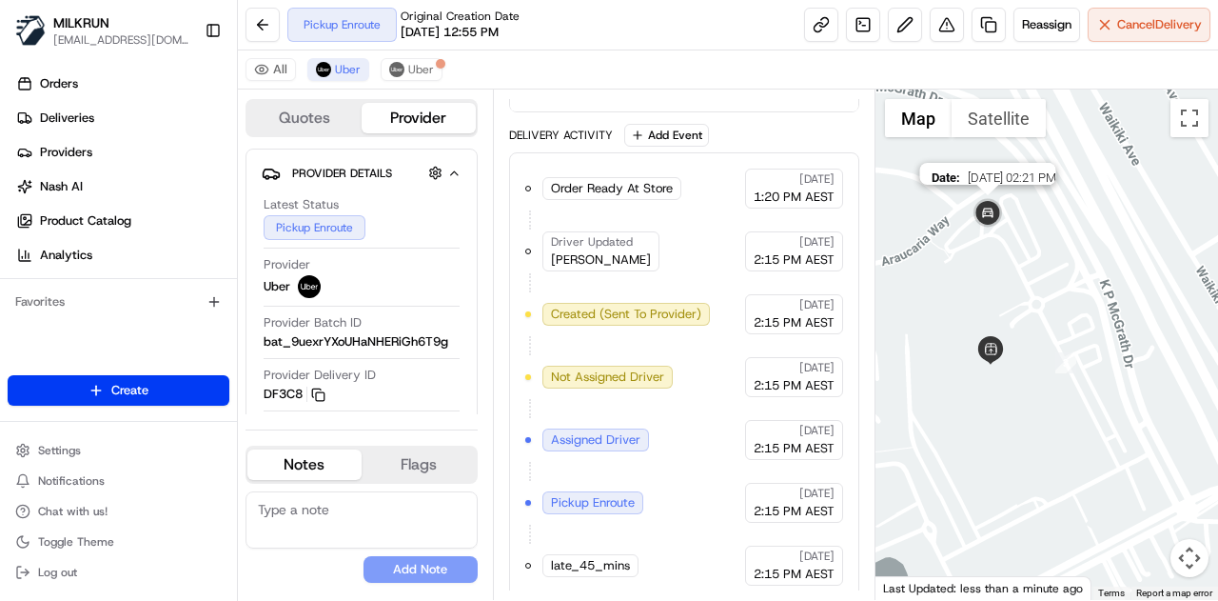
click at [991, 212] on img "4" at bounding box center [988, 214] width 38 height 38
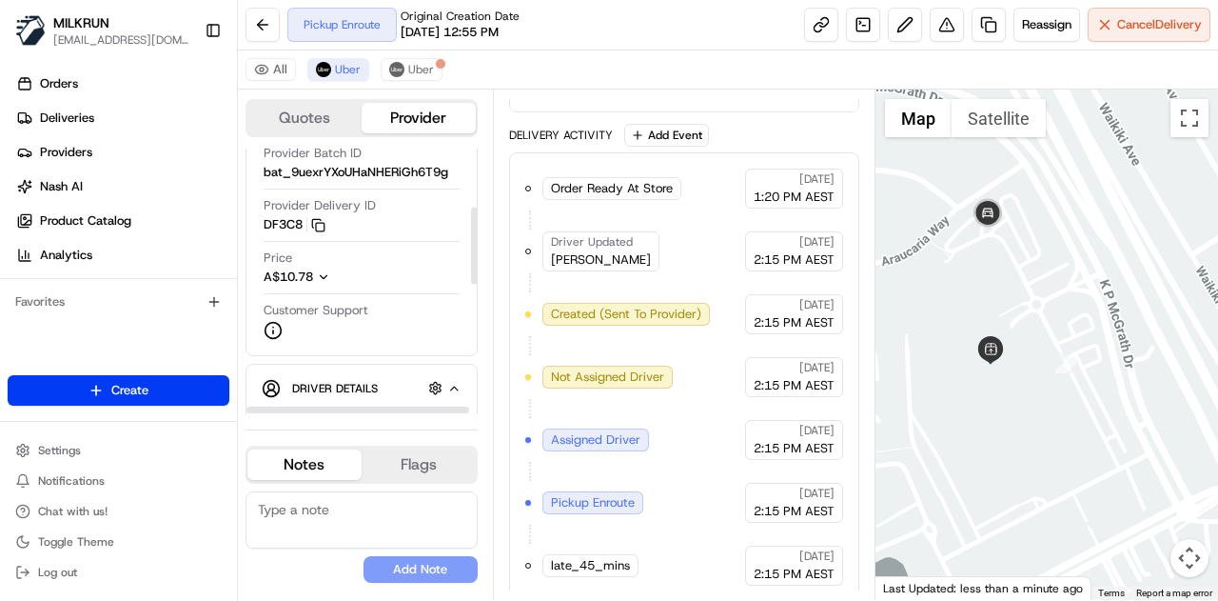
scroll to position [63, 0]
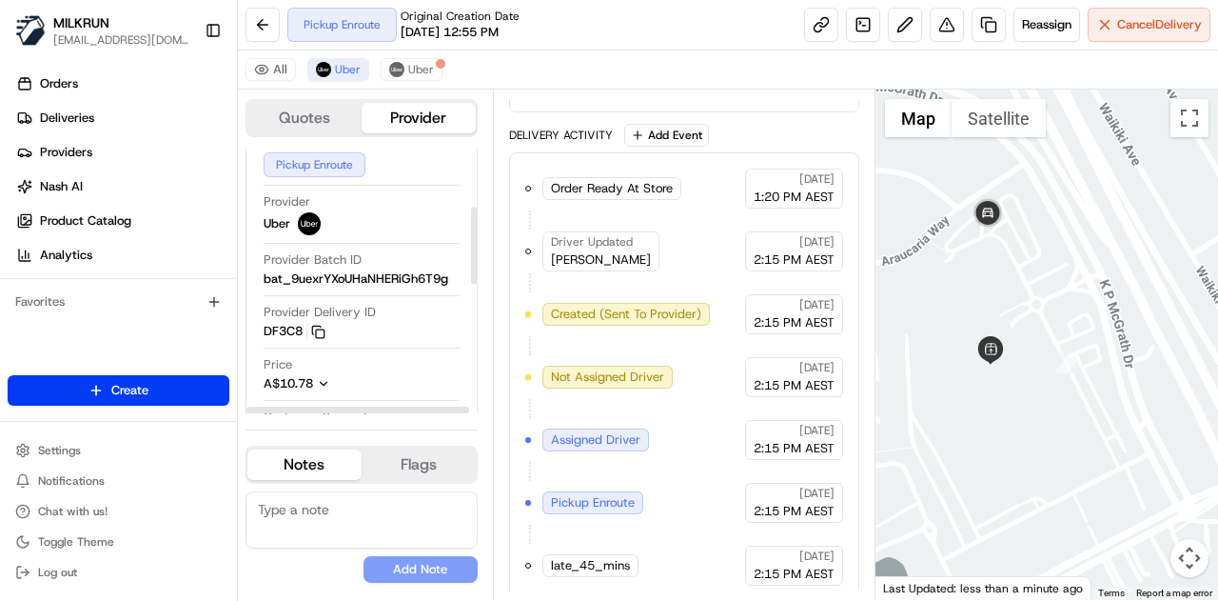
drag, startPoint x: 472, startPoint y: 312, endPoint x: 484, endPoint y: 217, distance: 96.0
click at [478, 220] on div at bounding box center [474, 245] width 7 height 77
click at [409, 73] on span "Uber" at bounding box center [421, 69] width 26 height 15
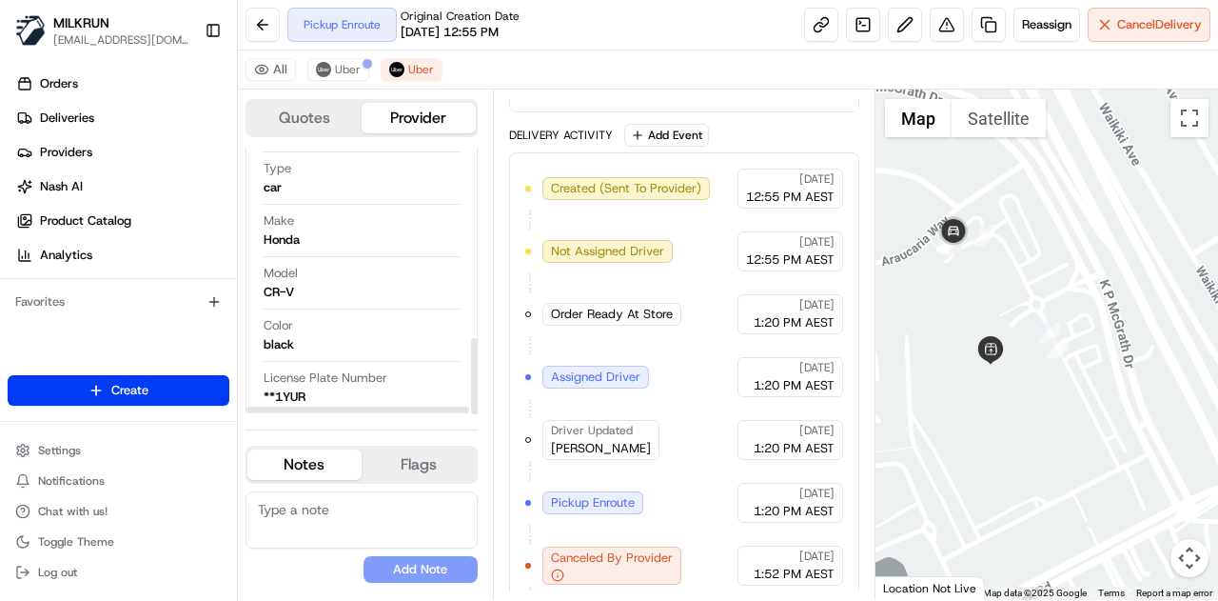
scroll to position [661, 0]
drag, startPoint x: 474, startPoint y: 220, endPoint x: 475, endPoint y: 394, distance: 174.2
click at [475, 394] on div at bounding box center [474, 376] width 7 height 76
click at [342, 69] on span "Uber" at bounding box center [348, 69] width 26 height 15
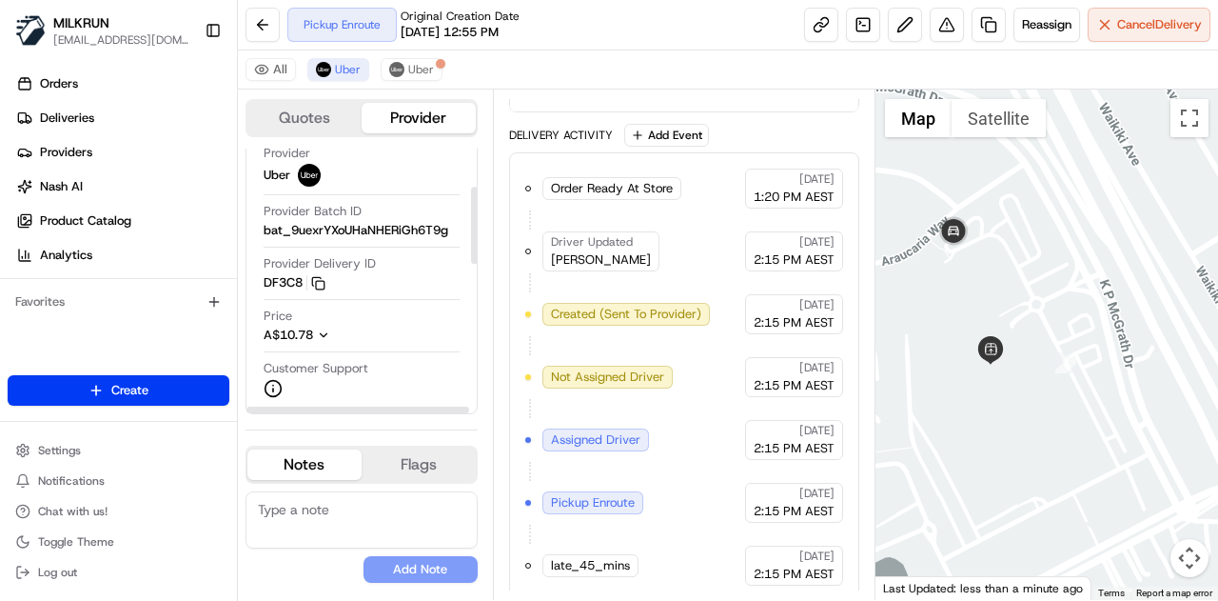
scroll to position [0, 0]
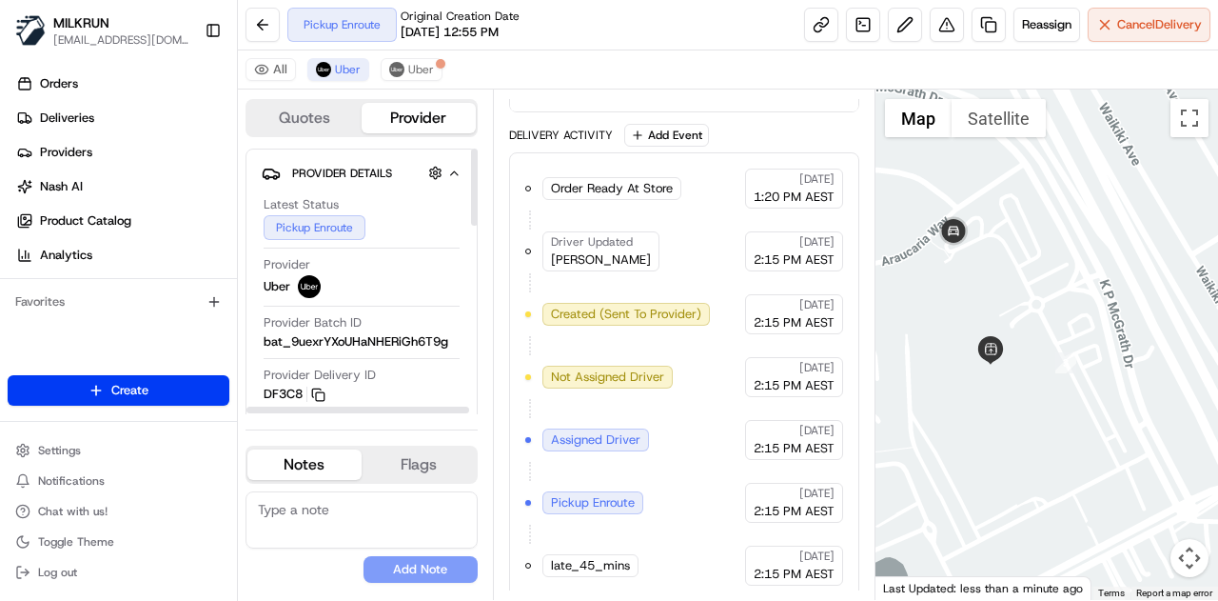
drag, startPoint x: 473, startPoint y: 365, endPoint x: 469, endPoint y: 140, distance: 224.6
click at [471, 148] on div at bounding box center [474, 186] width 7 height 77
click at [395, 70] on img at bounding box center [396, 69] width 15 height 15
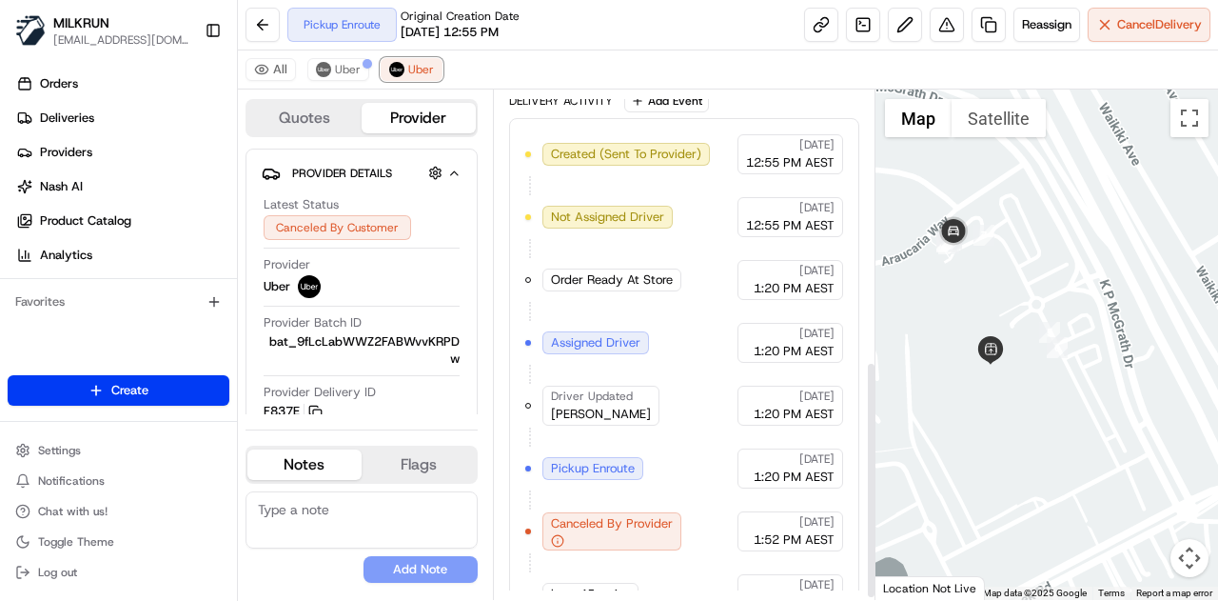
scroll to position [582, 0]
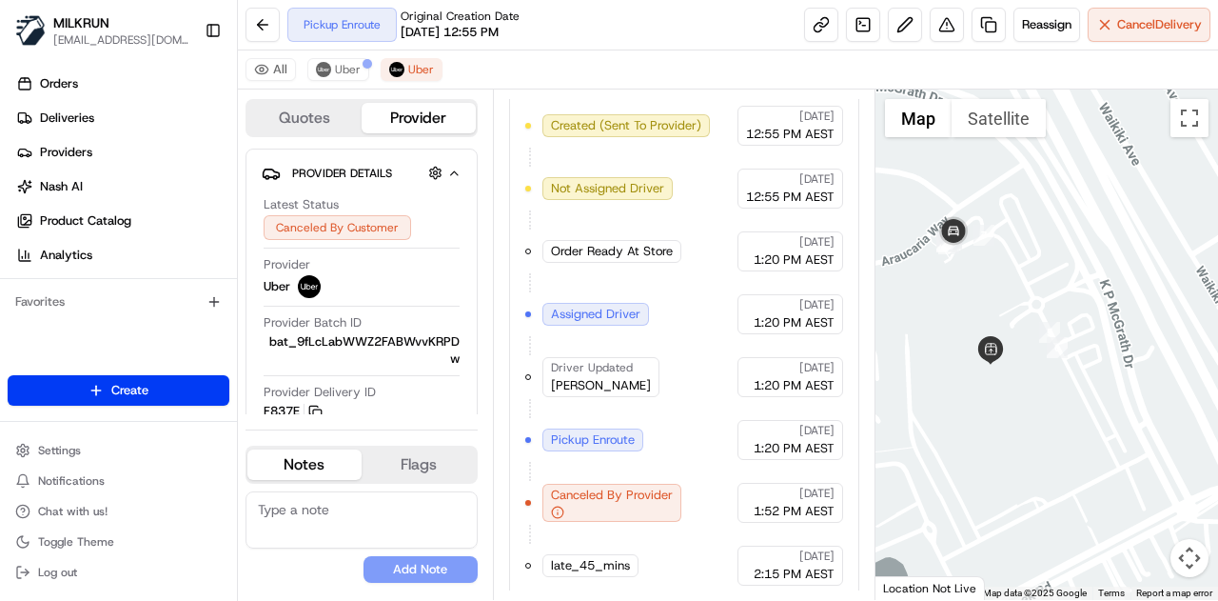
click at [632, 495] on div "Canceled By Provider" at bounding box center [611, 502] width 139 height 38
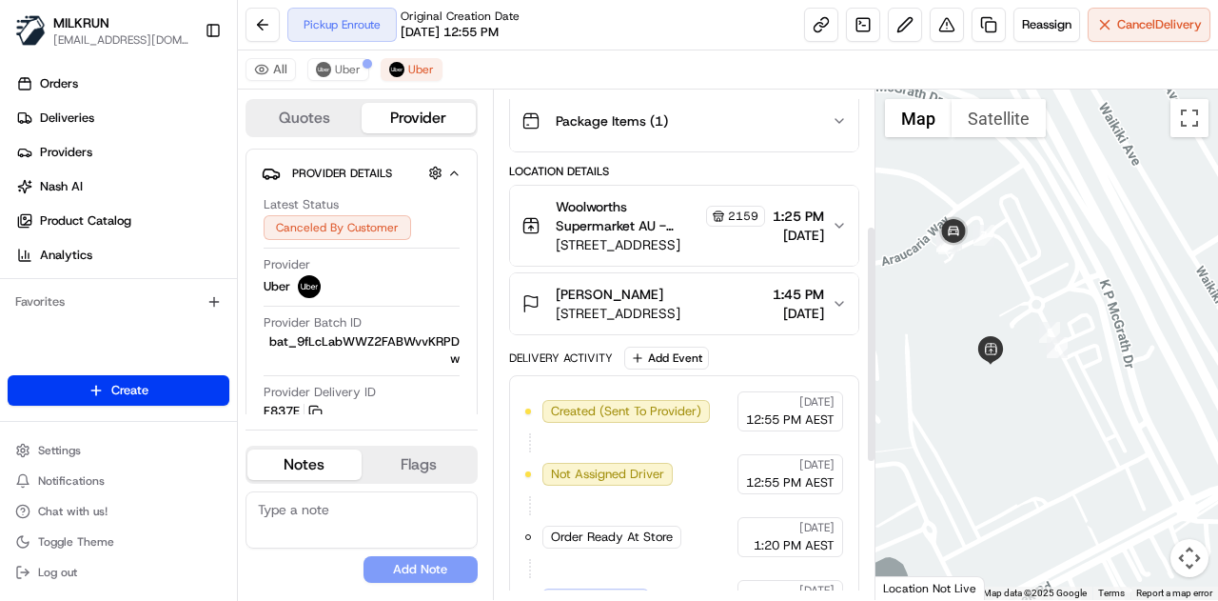
scroll to position [0, 0]
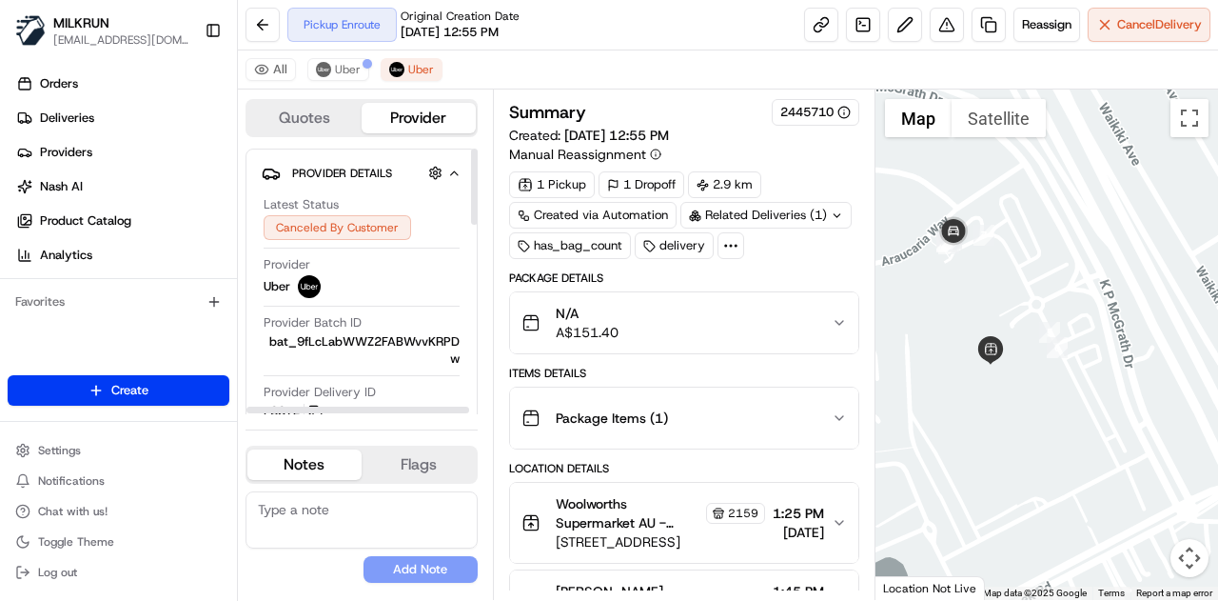
click at [358, 222] on div "Canceled By Customer" at bounding box center [338, 227] width 148 height 25
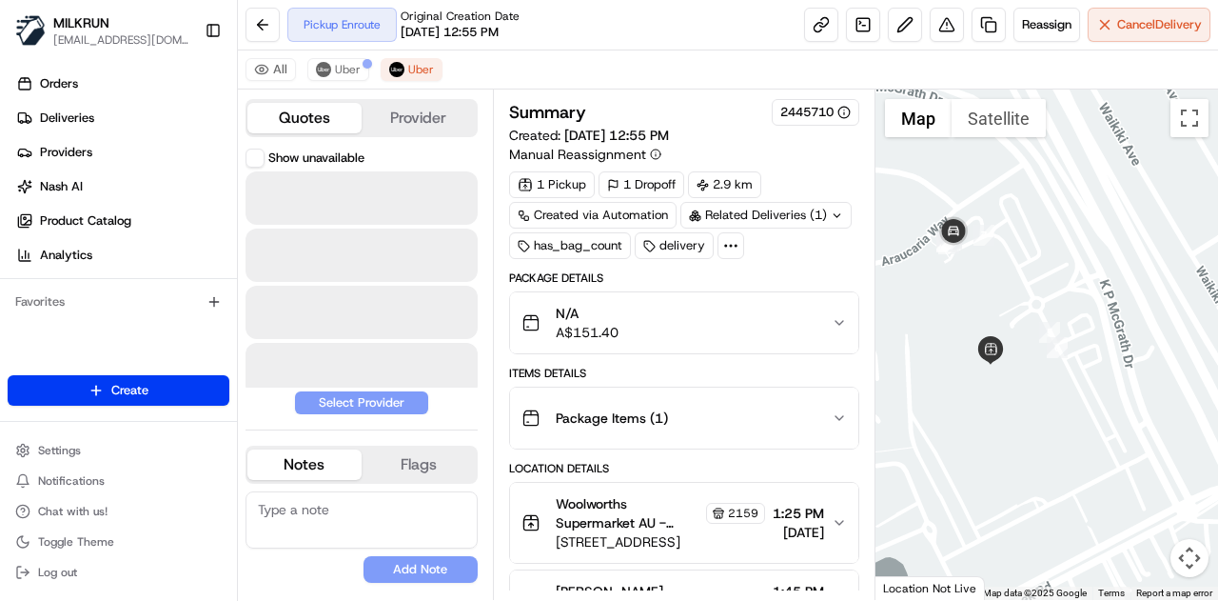
click at [310, 115] on button "Quotes" at bounding box center [304, 118] width 114 height 30
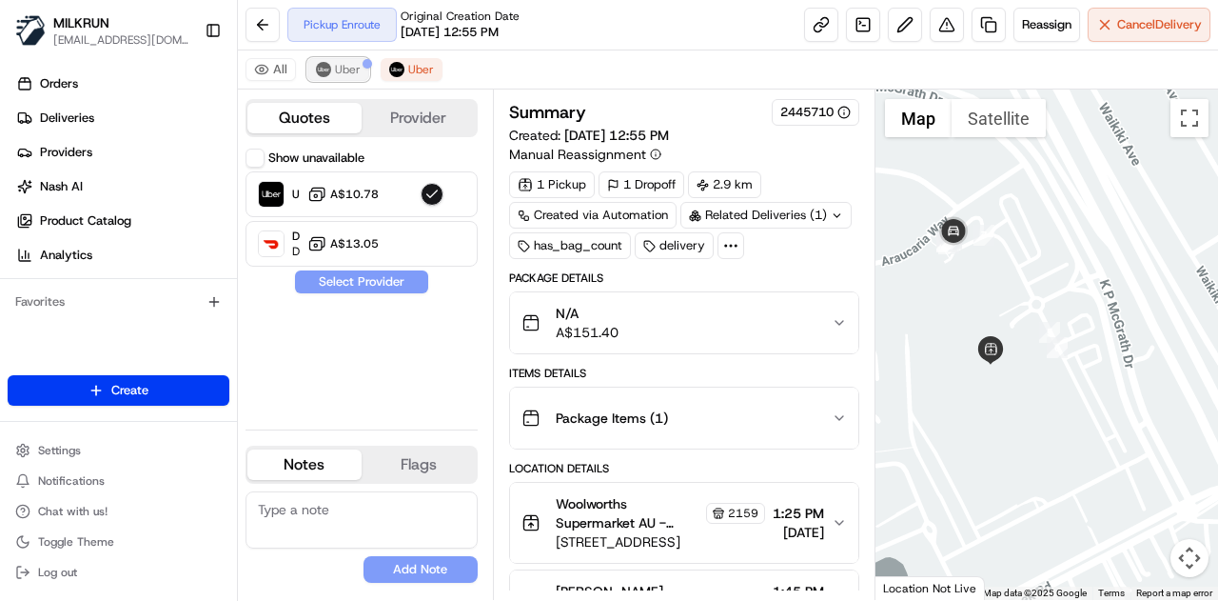
click at [346, 66] on span "Uber" at bounding box center [348, 69] width 26 height 15
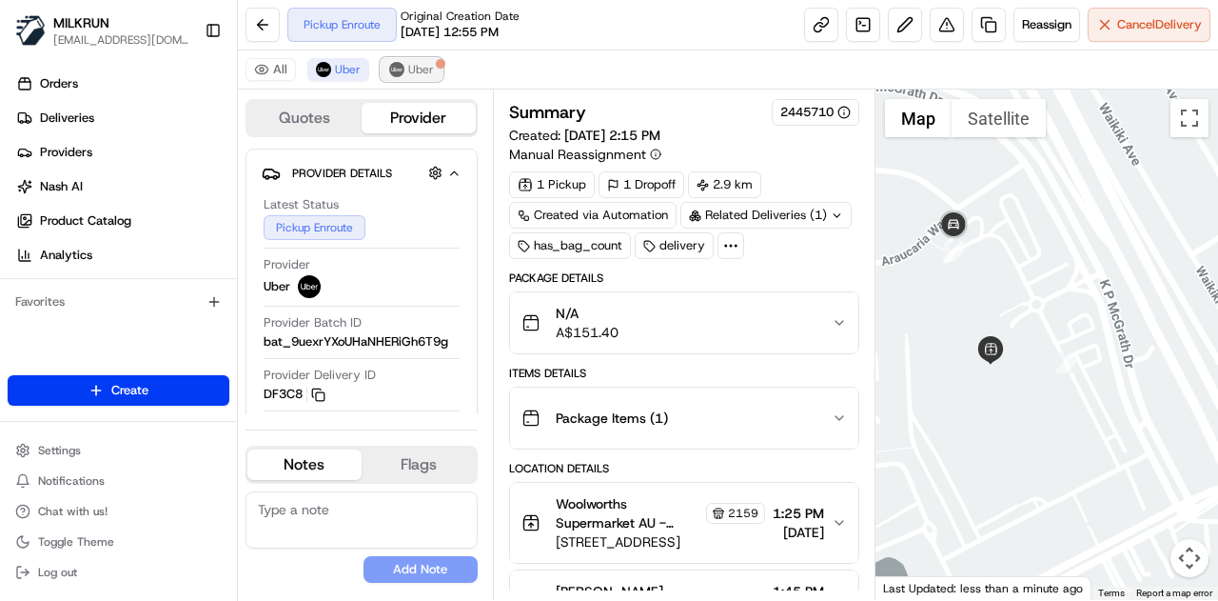
click at [422, 69] on span "Uber" at bounding box center [421, 69] width 26 height 15
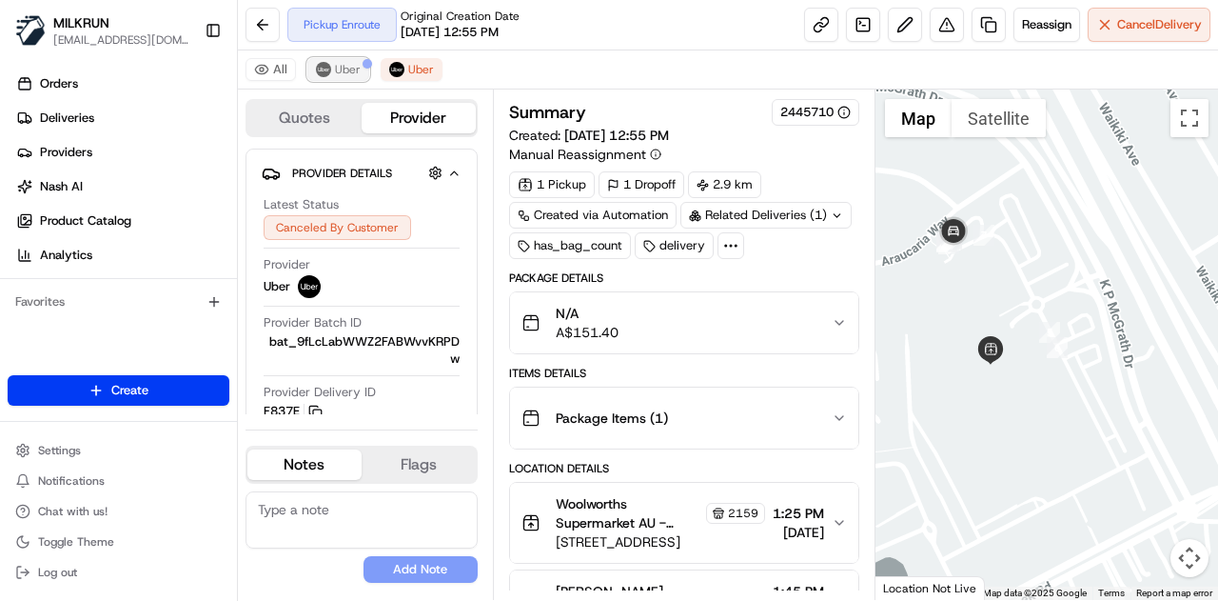
click at [331, 62] on button "Uber" at bounding box center [338, 69] width 62 height 23
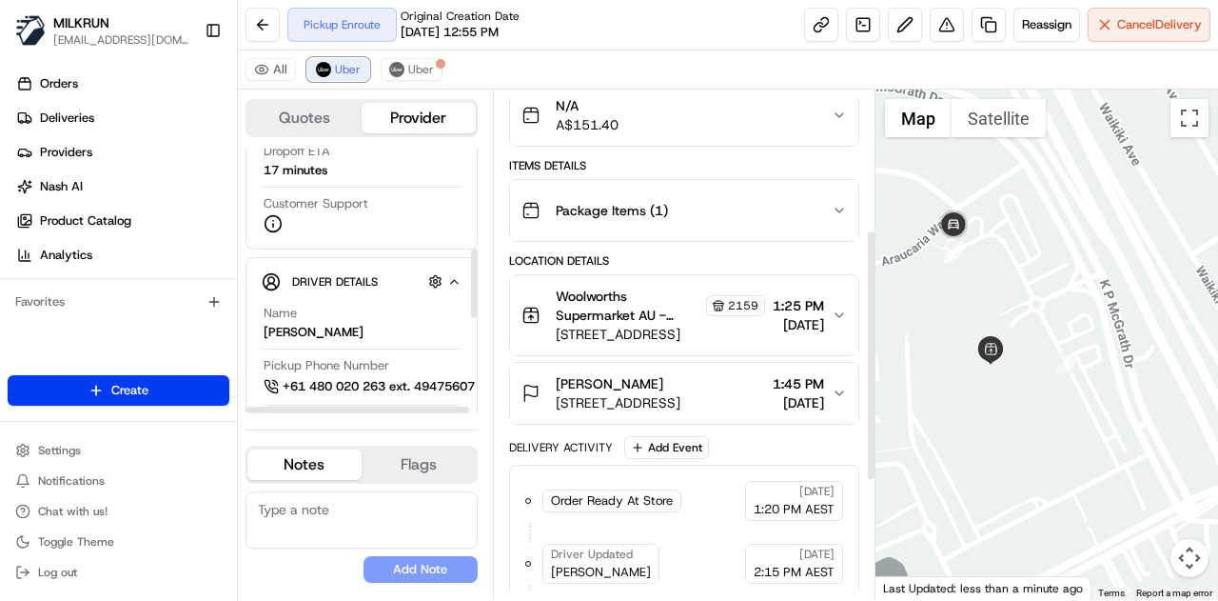
scroll to position [520, 0]
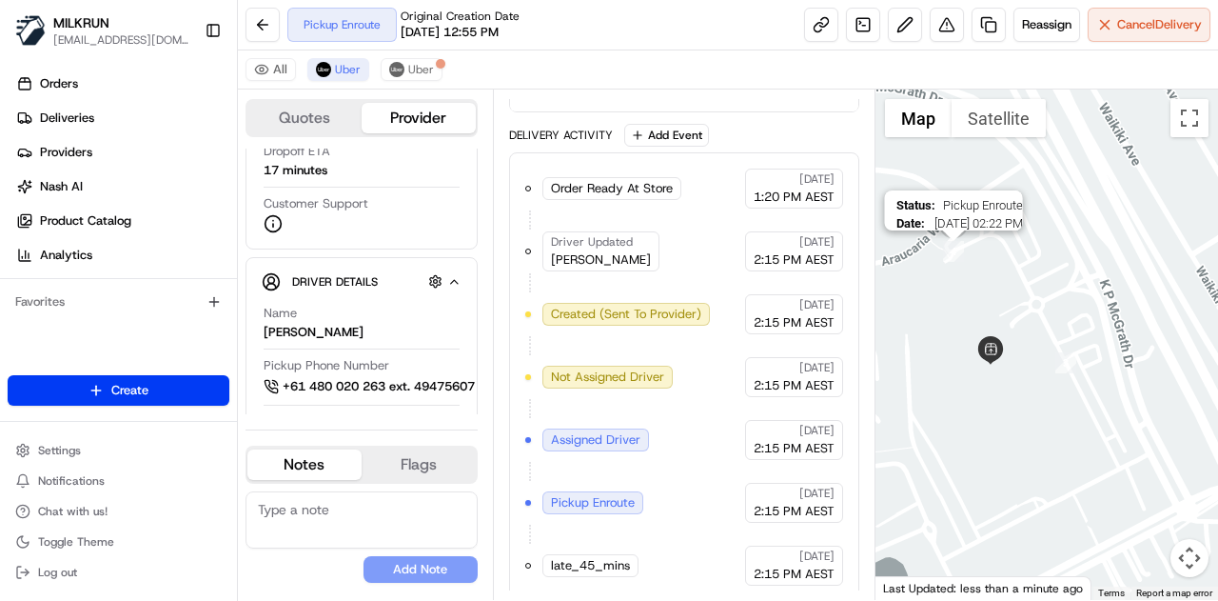
click at [956, 250] on img "4" at bounding box center [953, 251] width 21 height 21
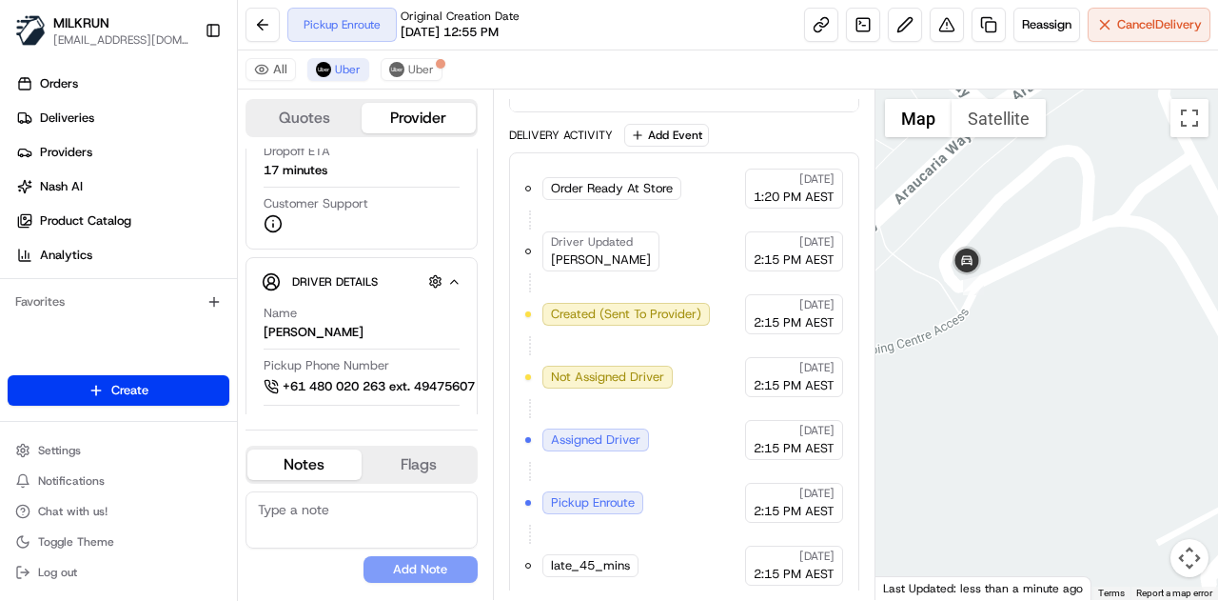
drag, startPoint x: 1000, startPoint y: 267, endPoint x: 988, endPoint y: 458, distance: 190.7
click at [988, 458] on div at bounding box center [1048, 344] width 344 height 510
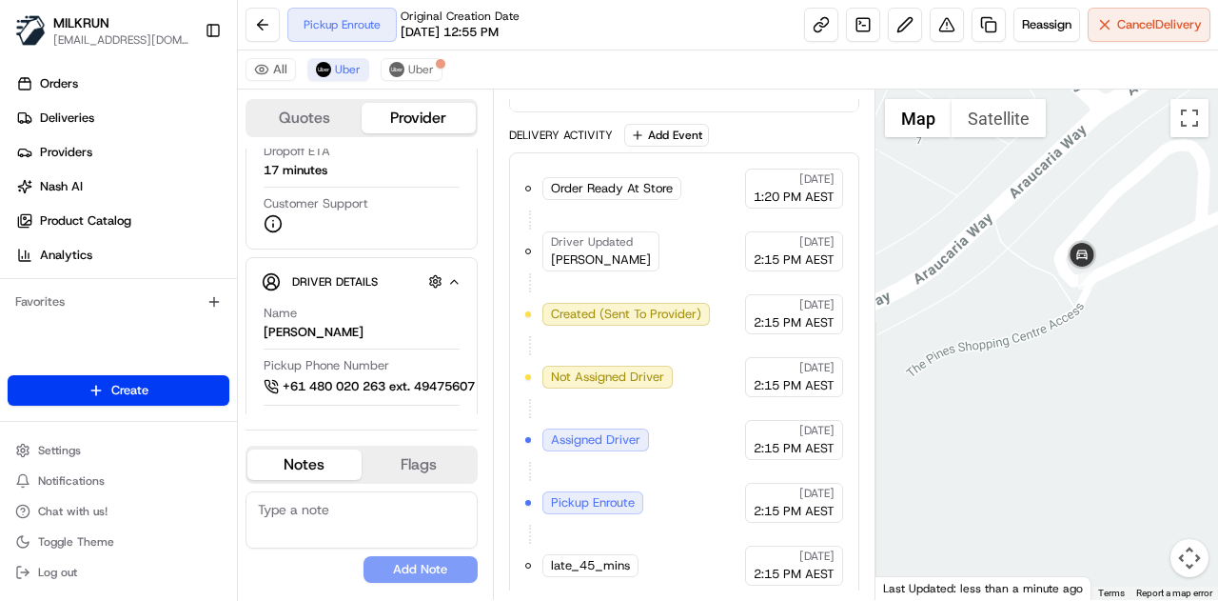
drag, startPoint x: 1047, startPoint y: 408, endPoint x: 1162, endPoint y: 395, distance: 115.9
click at [1162, 395] on div at bounding box center [1048, 344] width 344 height 510
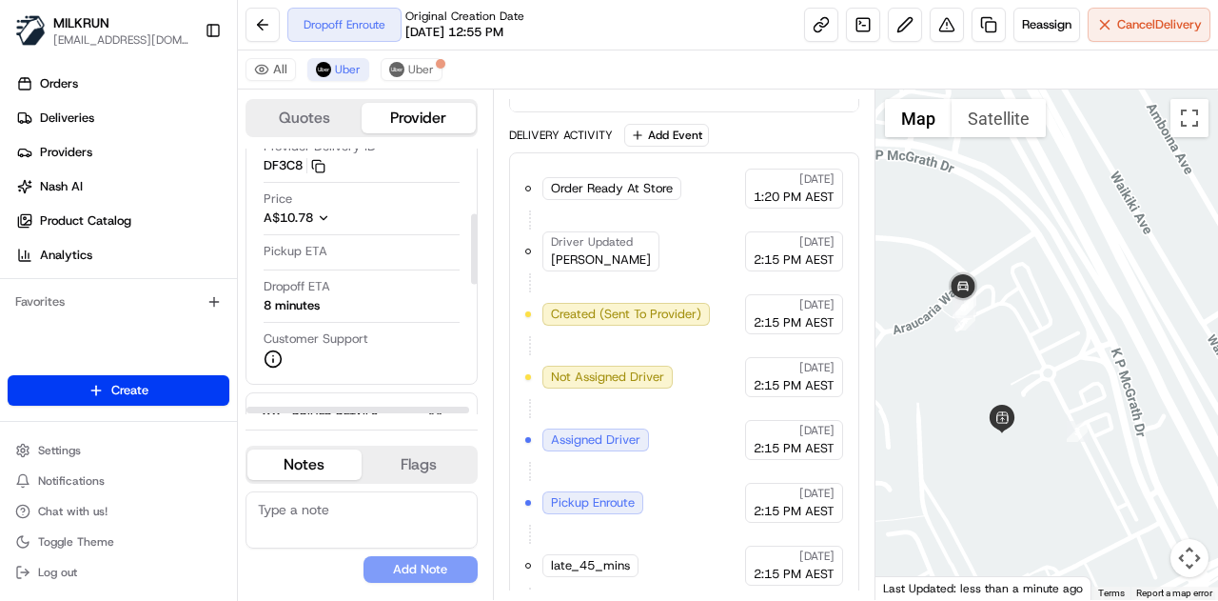
scroll to position [280, 0]
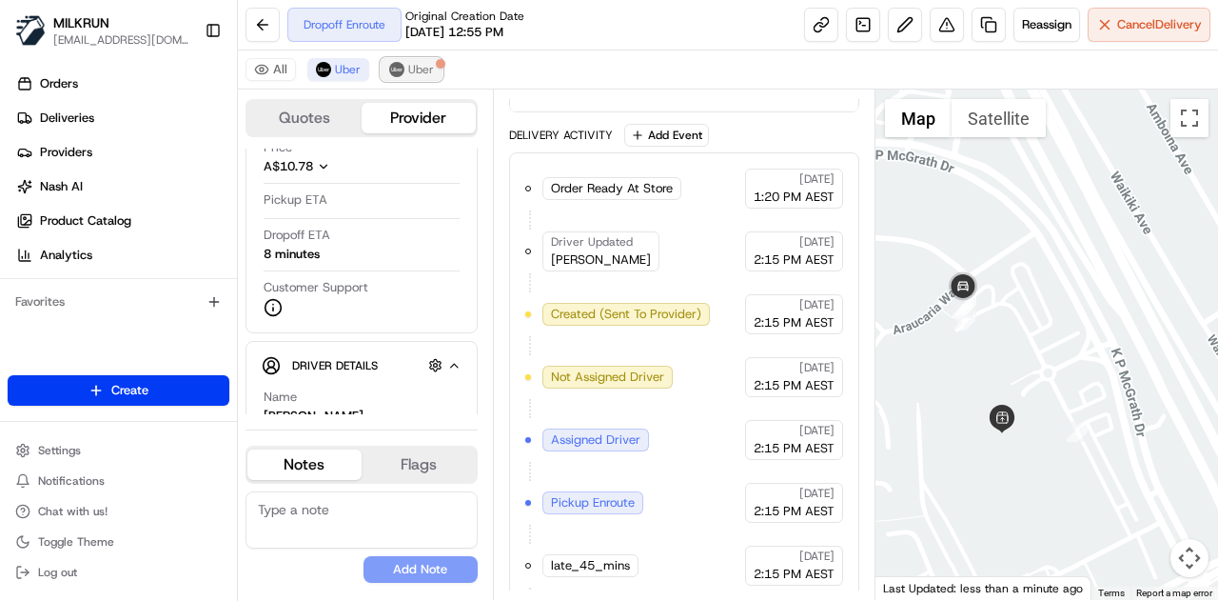
click at [394, 67] on img at bounding box center [396, 69] width 15 height 15
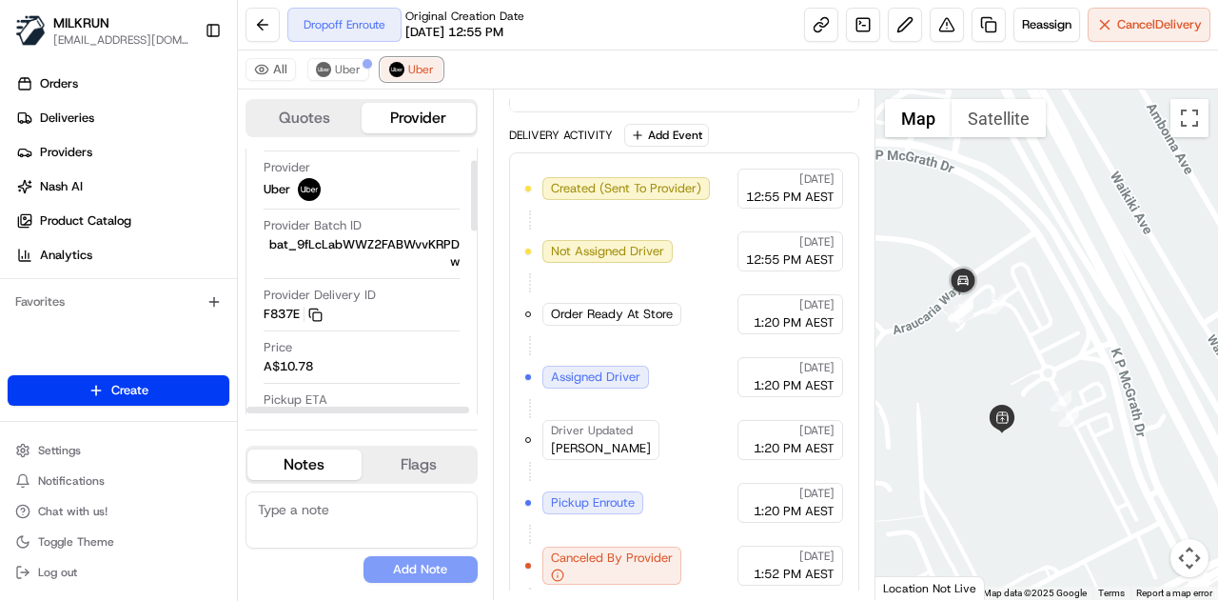
scroll to position [0, 0]
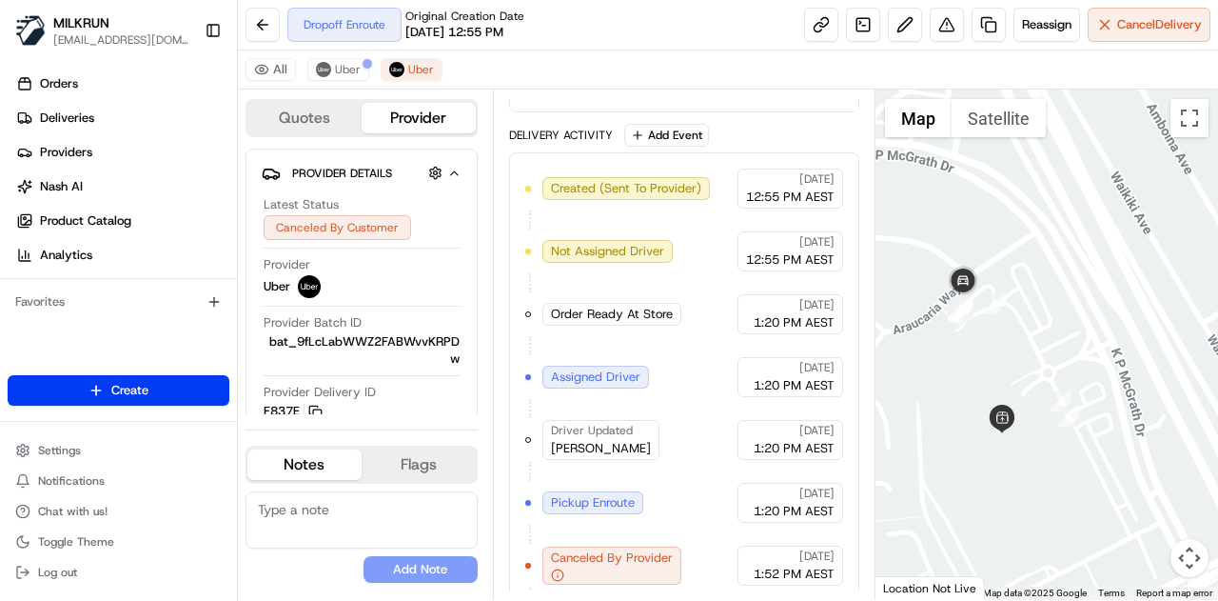
click at [352, 54] on div "All Uber Uber" at bounding box center [728, 69] width 980 height 39
click at [338, 67] on span "Uber" at bounding box center [348, 69] width 26 height 15
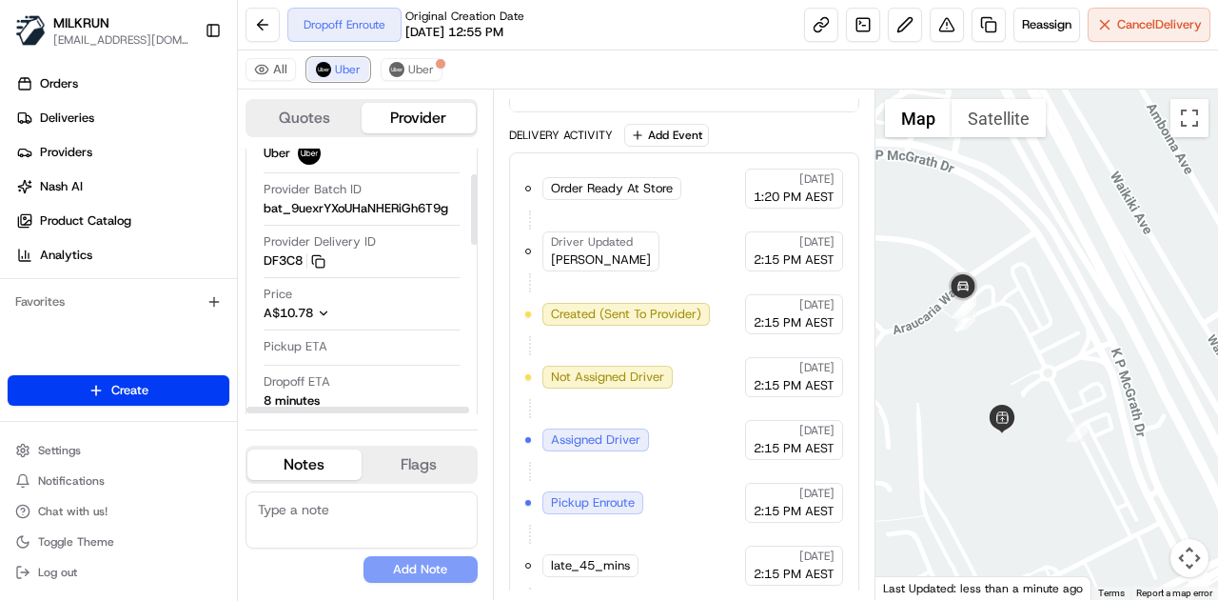
scroll to position [134, 0]
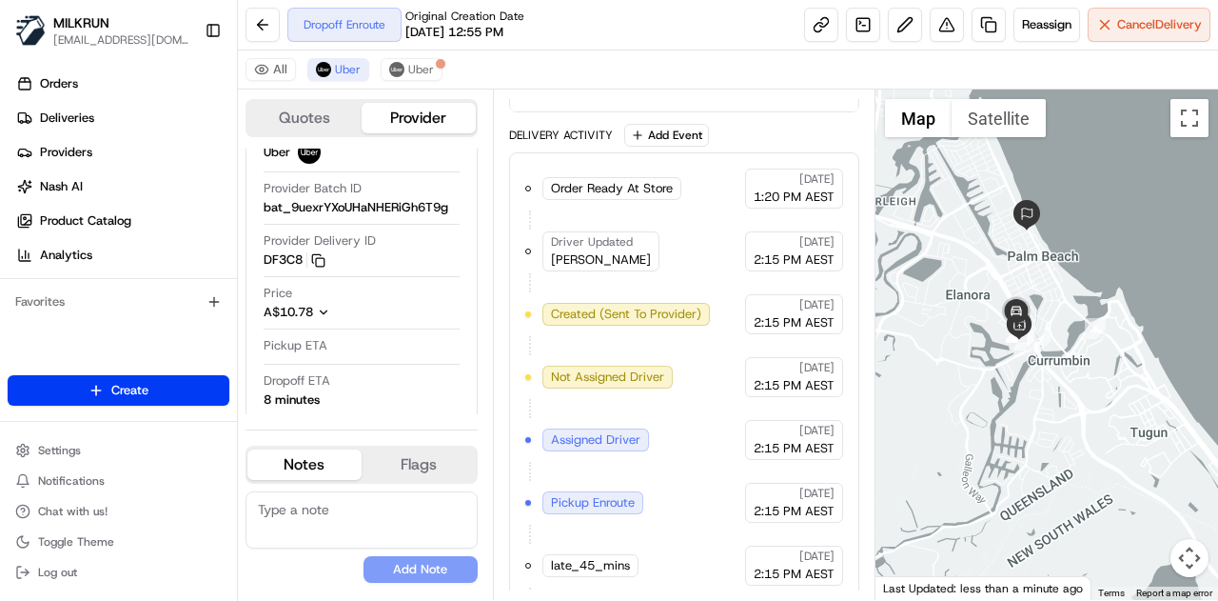
click at [1045, 275] on div at bounding box center [1048, 344] width 344 height 510
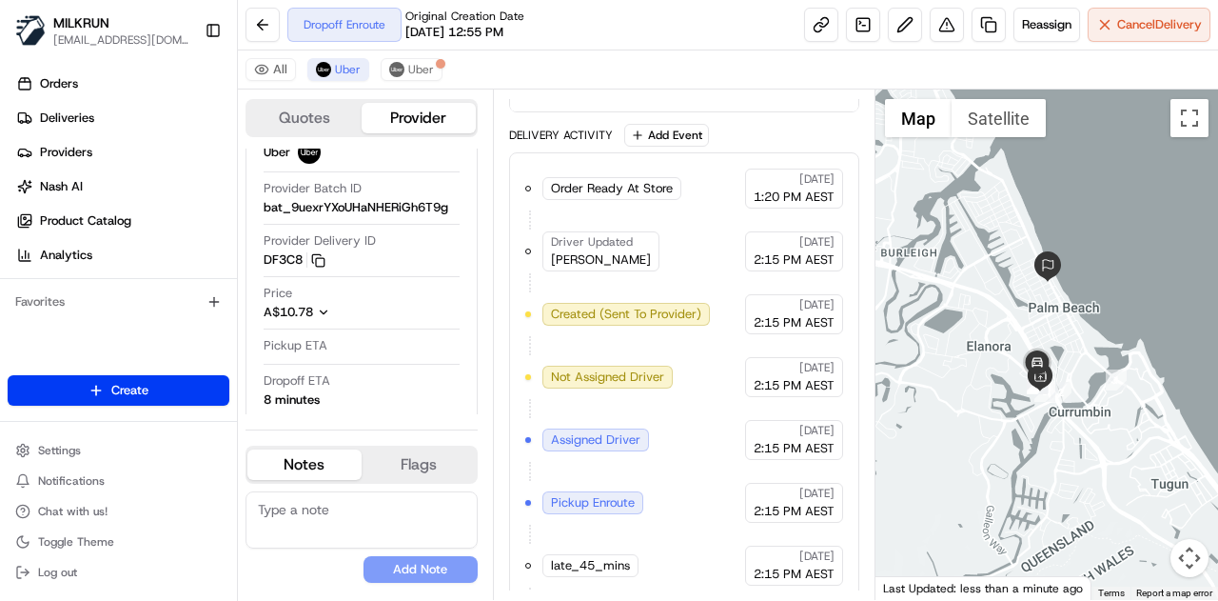
drag, startPoint x: 1015, startPoint y: 264, endPoint x: 1037, endPoint y: 317, distance: 58.0
click at [1037, 317] on div at bounding box center [1048, 344] width 344 height 510
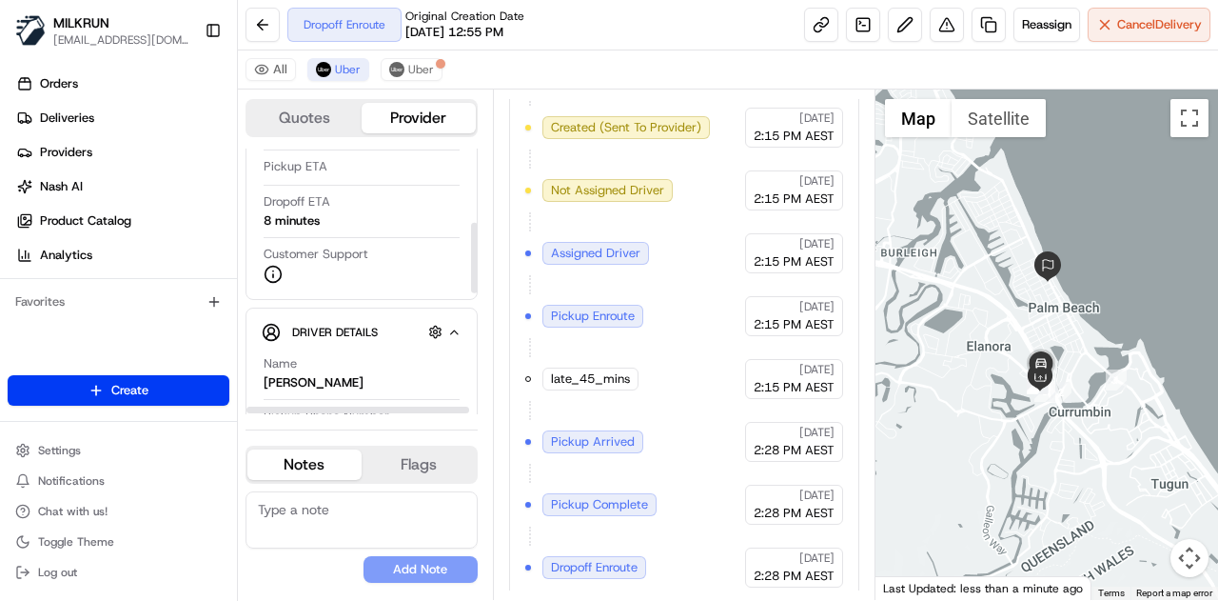
scroll to position [321, 0]
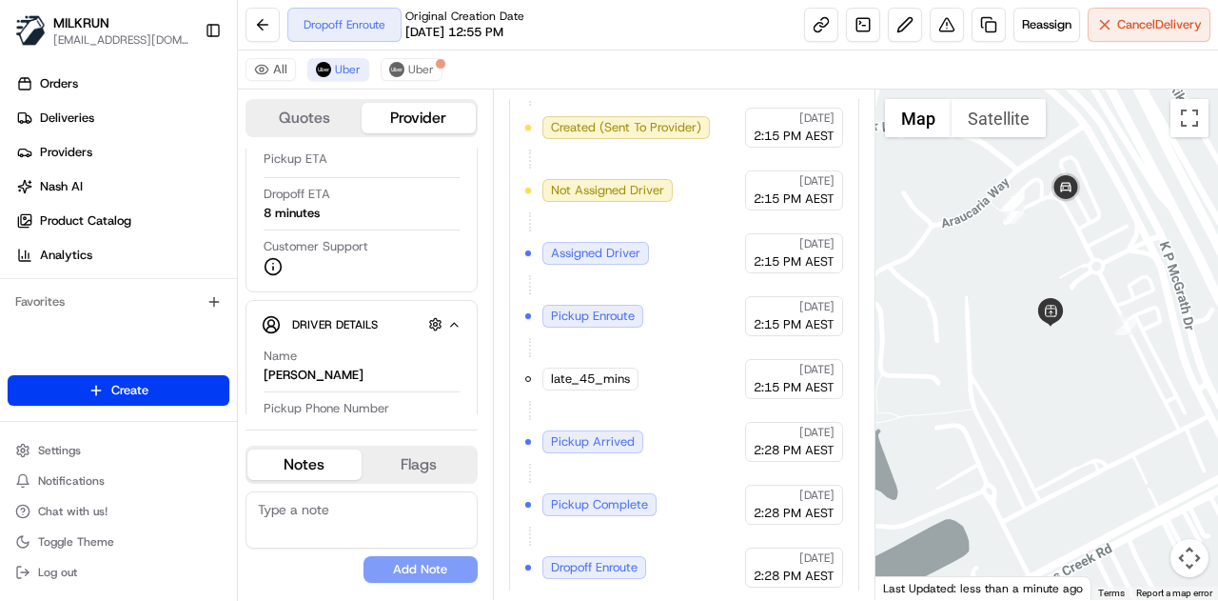
drag, startPoint x: 953, startPoint y: 342, endPoint x: 1256, endPoint y: 463, distance: 327.1
click at [1217, 463] on html "MILKRUN [EMAIL_ADDRESS][DOMAIN_NAME] Toggle Sidebar Orders Deliveries Providers…" at bounding box center [609, 300] width 1218 height 601
click at [1015, 203] on img "7" at bounding box center [1013, 199] width 21 height 21
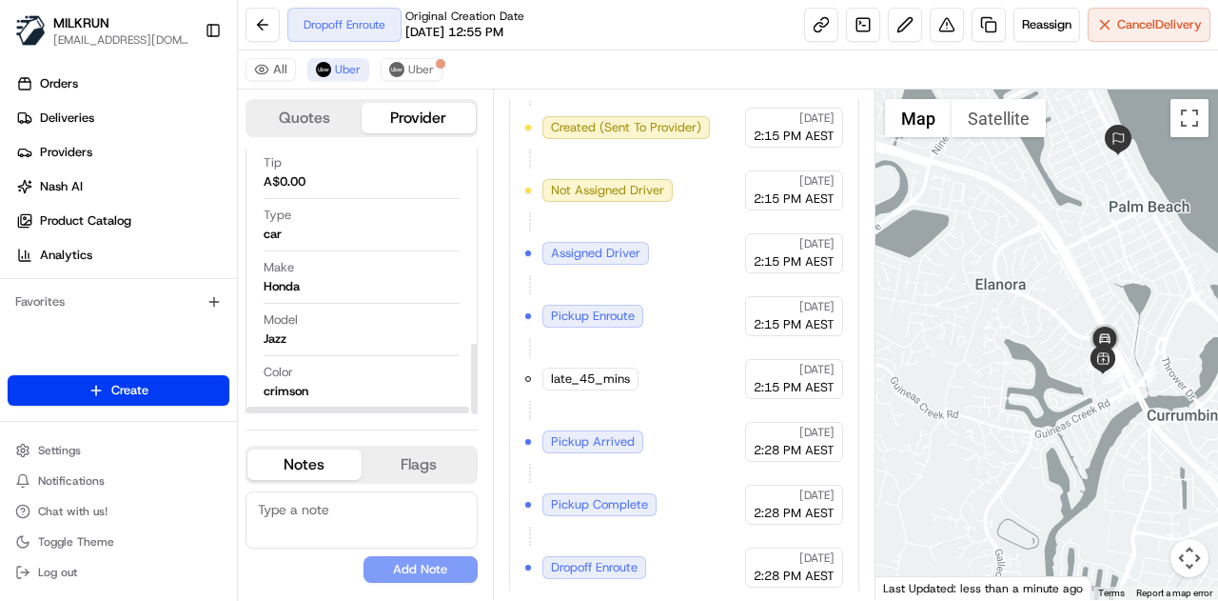
scroll to position [732, 0]
click at [408, 64] on span "Uber" at bounding box center [421, 69] width 26 height 15
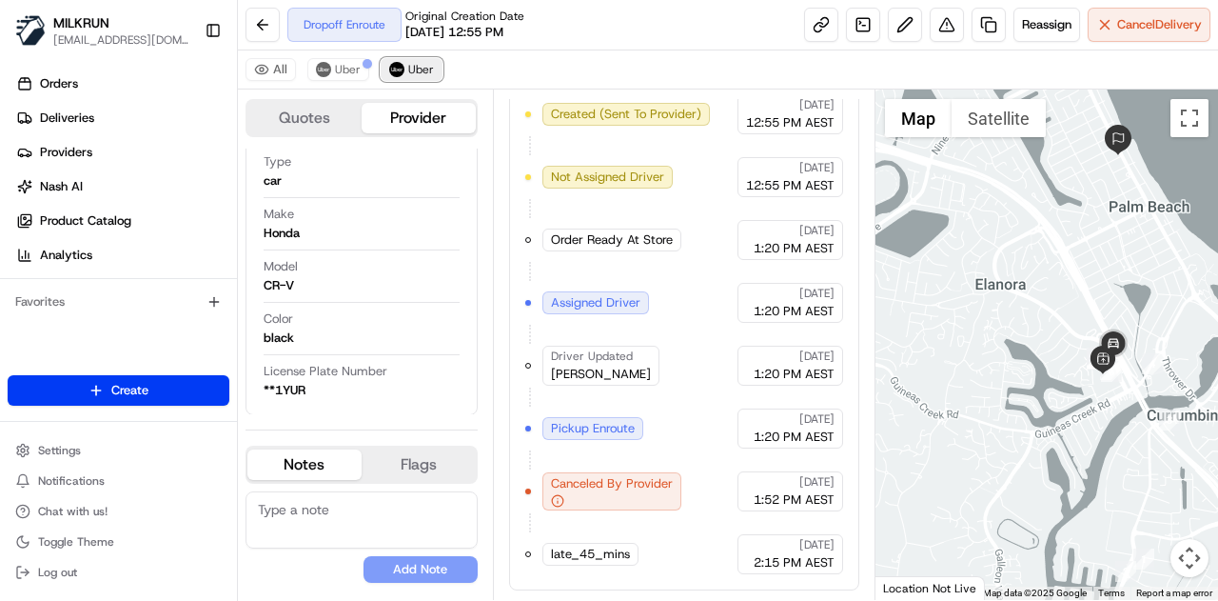
scroll to position [582, 0]
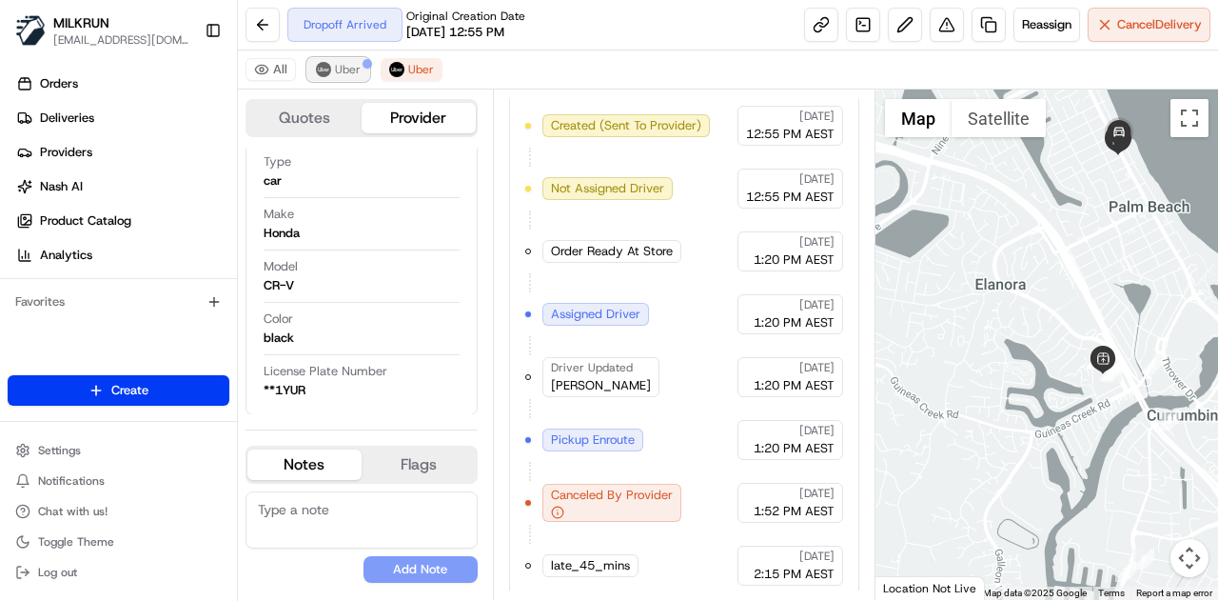
click at [351, 64] on span "Uber" at bounding box center [348, 69] width 26 height 15
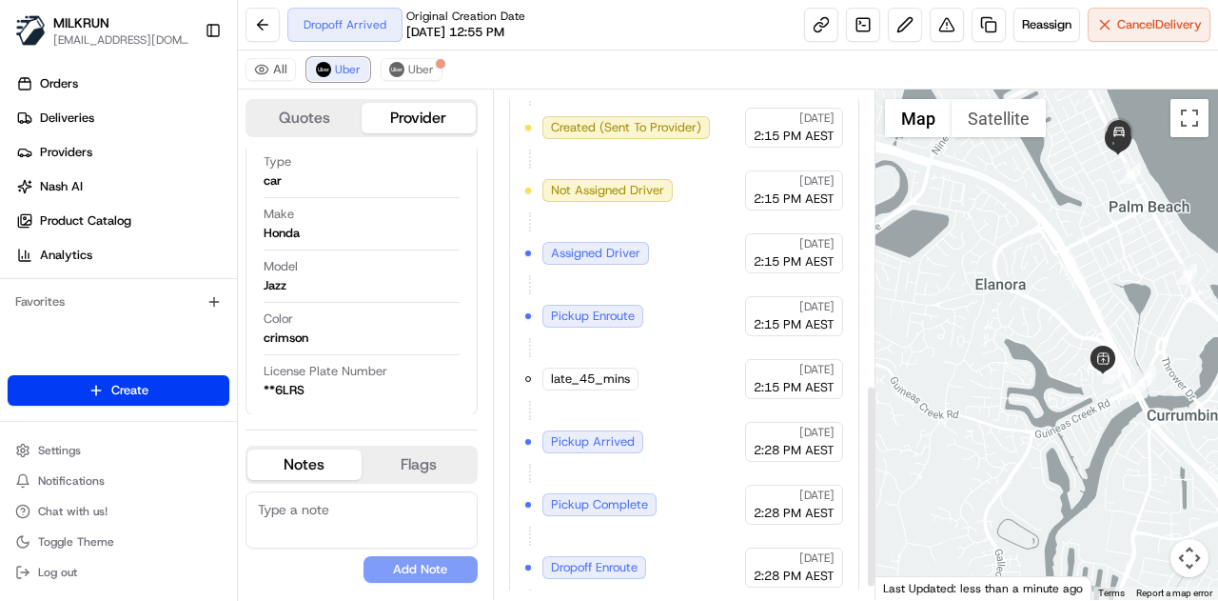
scroll to position [769, 0]
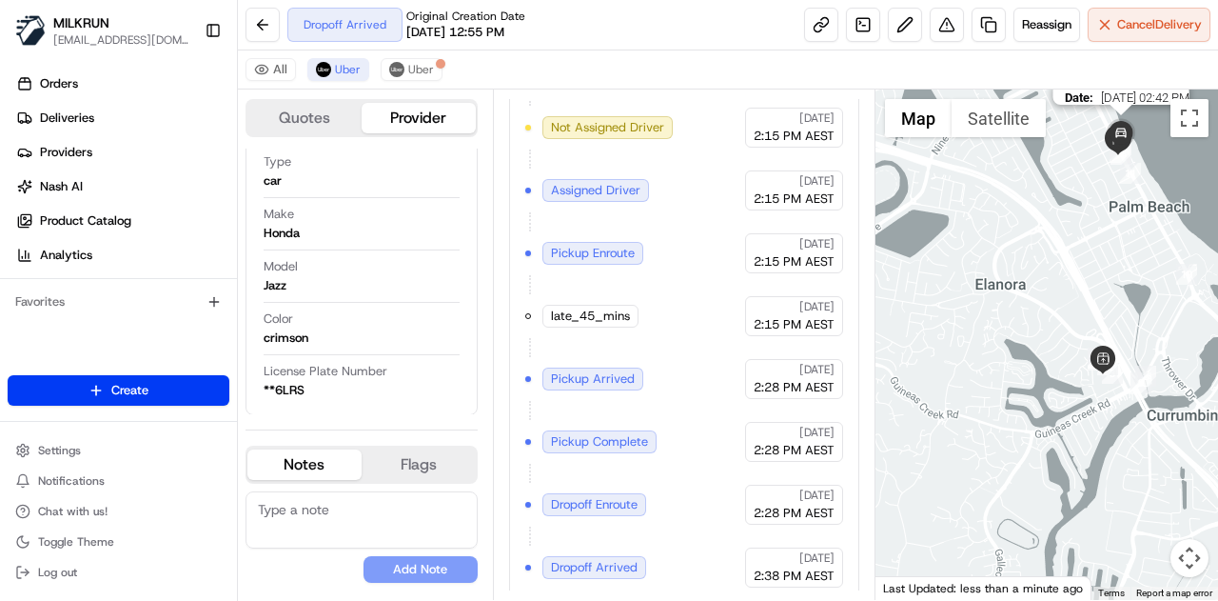
click at [1123, 138] on img at bounding box center [1121, 134] width 38 height 38
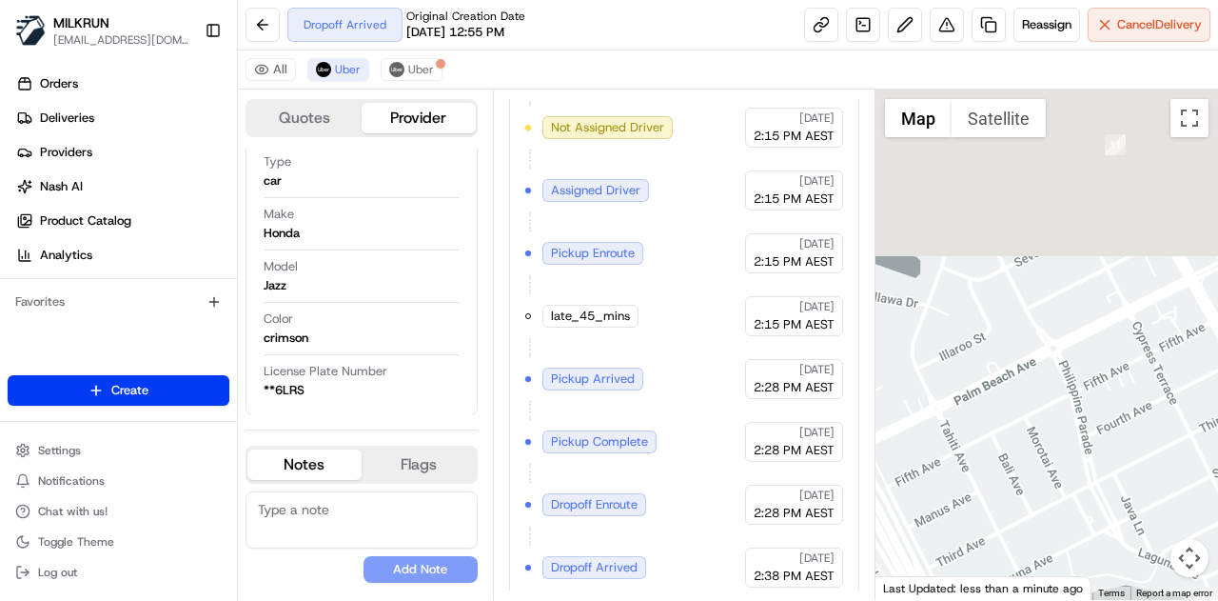
drag, startPoint x: 1146, startPoint y: 251, endPoint x: 961, endPoint y: 645, distance: 435.1
click at [961, 600] on html "MILKRUN [EMAIL_ADDRESS][DOMAIN_NAME] Toggle Sidebar Orders Deliveries Providers…" at bounding box center [609, 300] width 1218 height 601
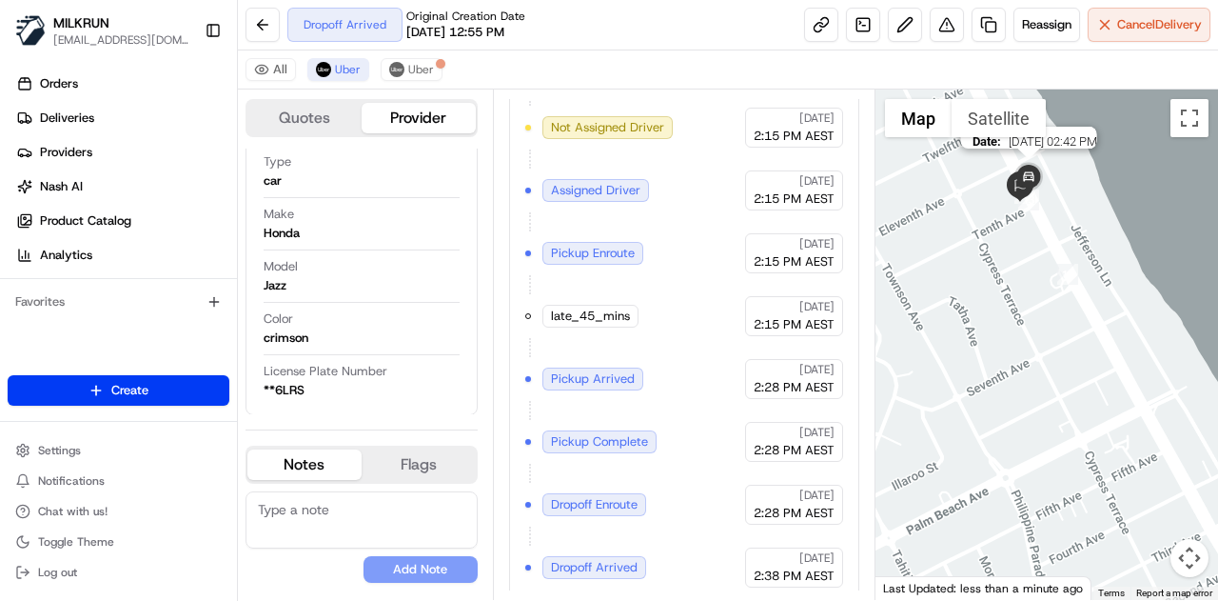
click at [1013, 187] on img at bounding box center [1029, 178] width 38 height 38
click at [1030, 172] on img at bounding box center [1029, 178] width 38 height 38
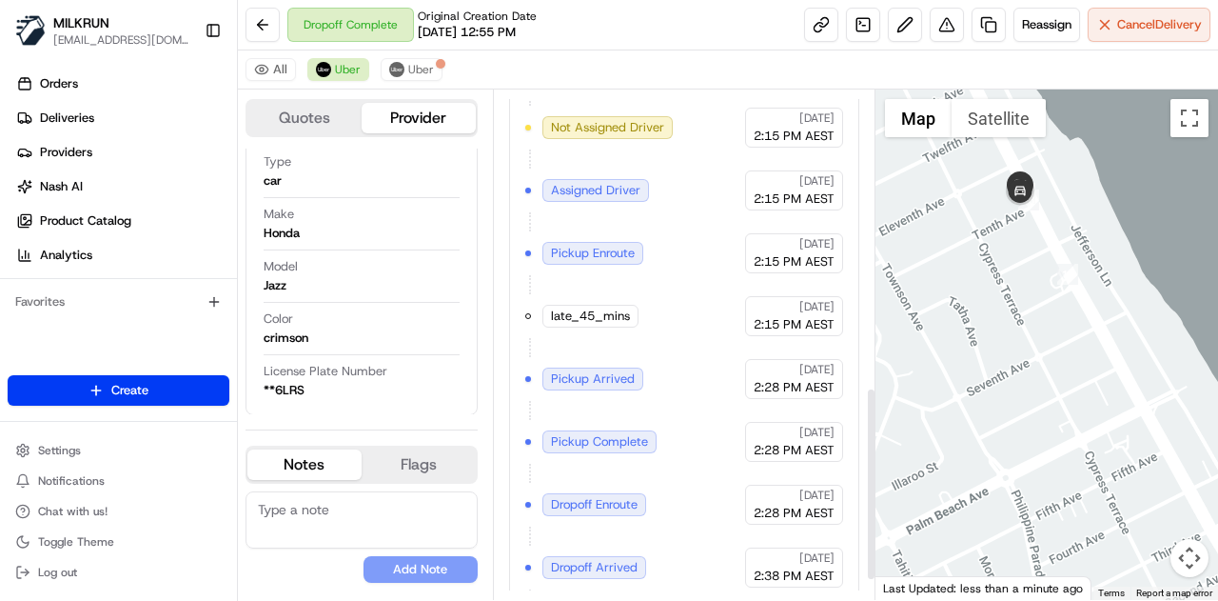
scroll to position [831, 0]
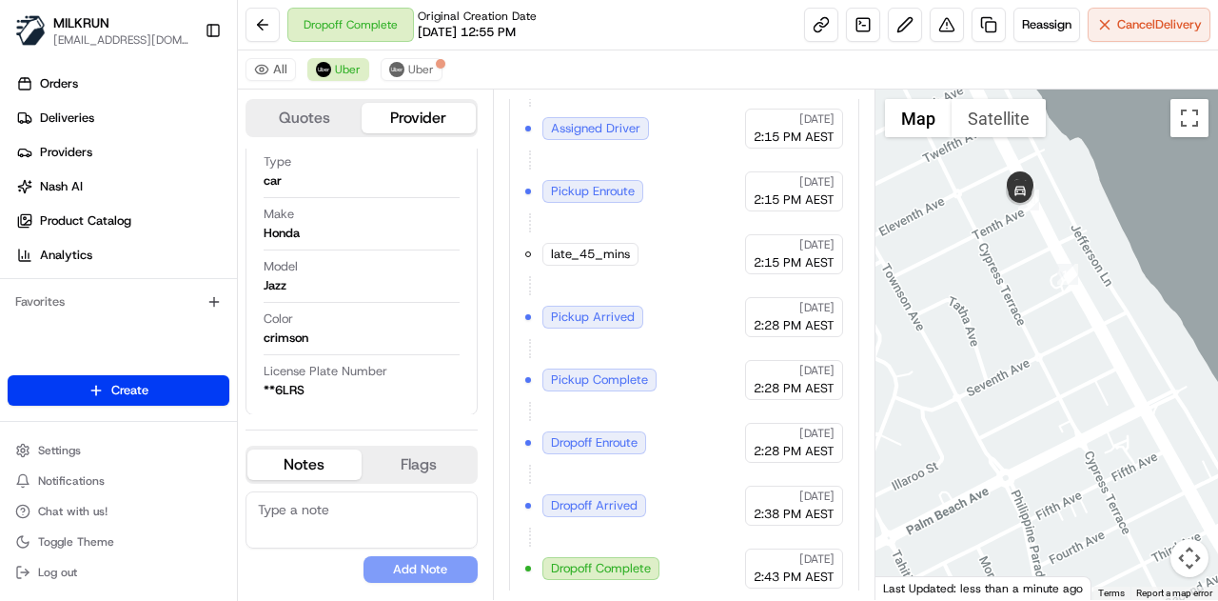
click at [648, 105] on div "Order Ready At Store MILKRUN [DATE] 1:20 PM AEST Driver Updated [PERSON_NAME] U…" at bounding box center [684, 222] width 318 height 731
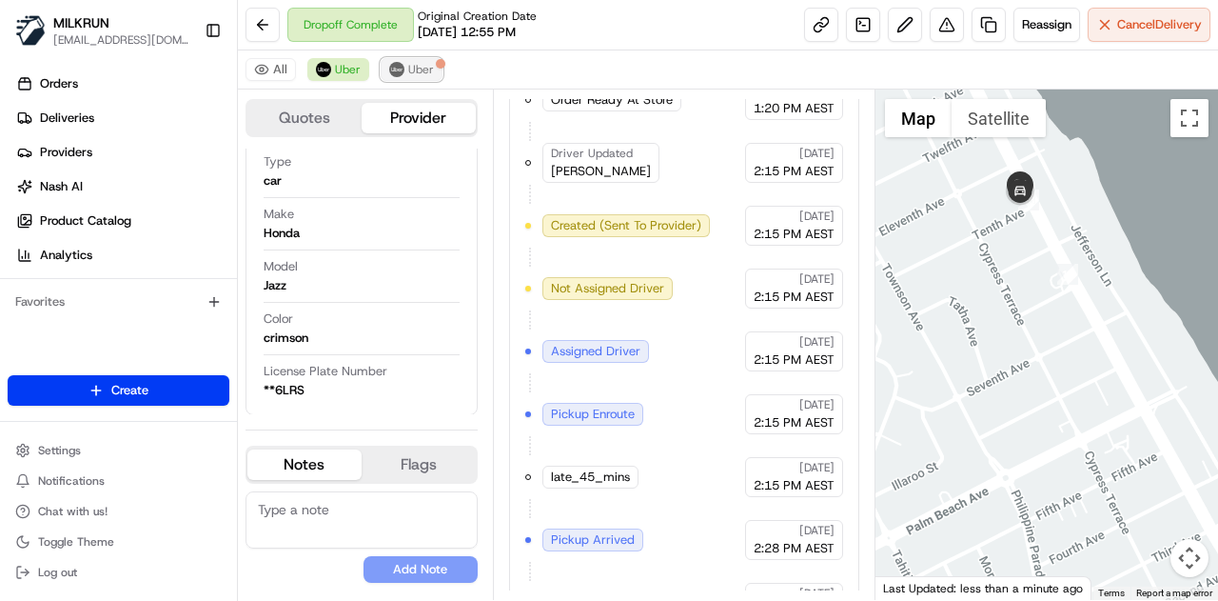
click at [413, 69] on span "Uber" at bounding box center [421, 69] width 26 height 15
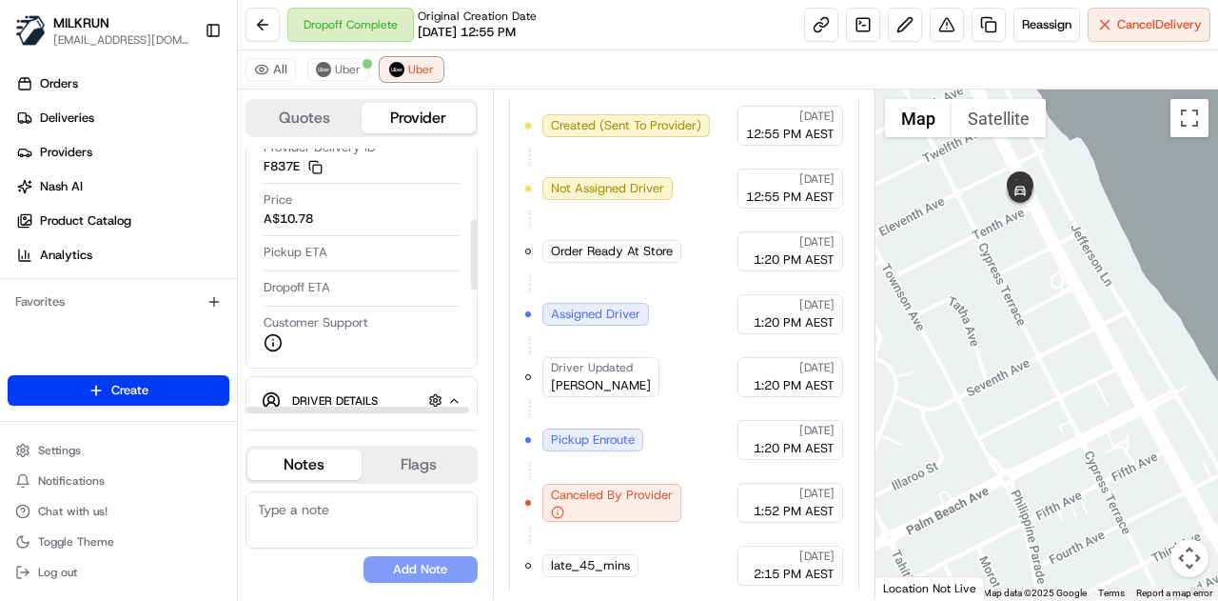
scroll to position [0, 0]
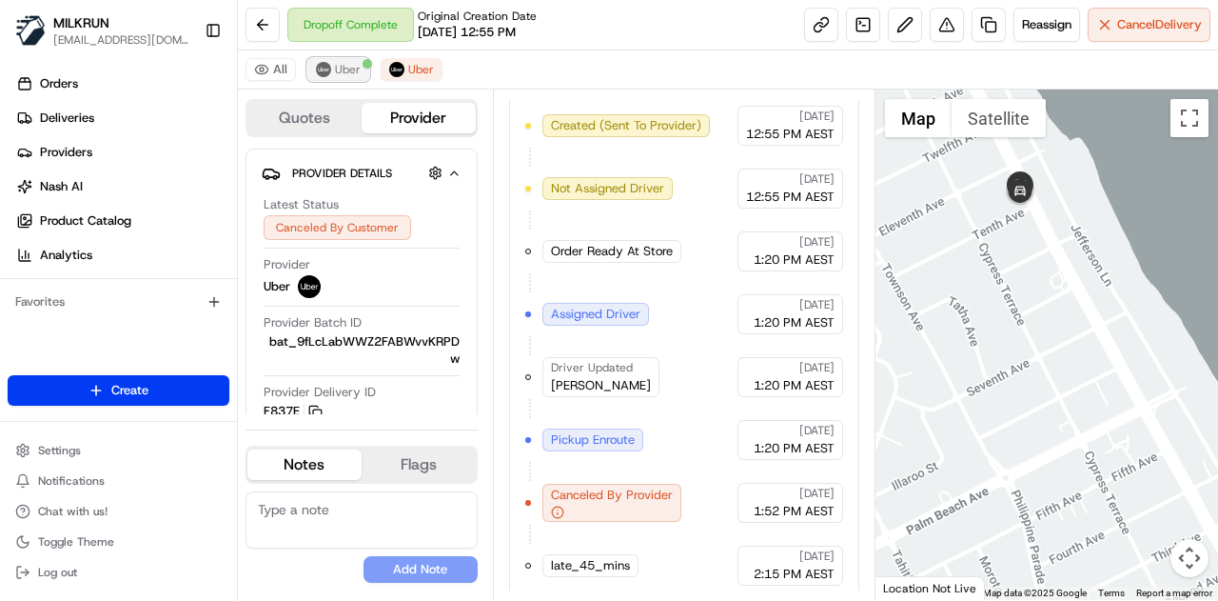
click at [345, 68] on span "Uber" at bounding box center [348, 69] width 26 height 15
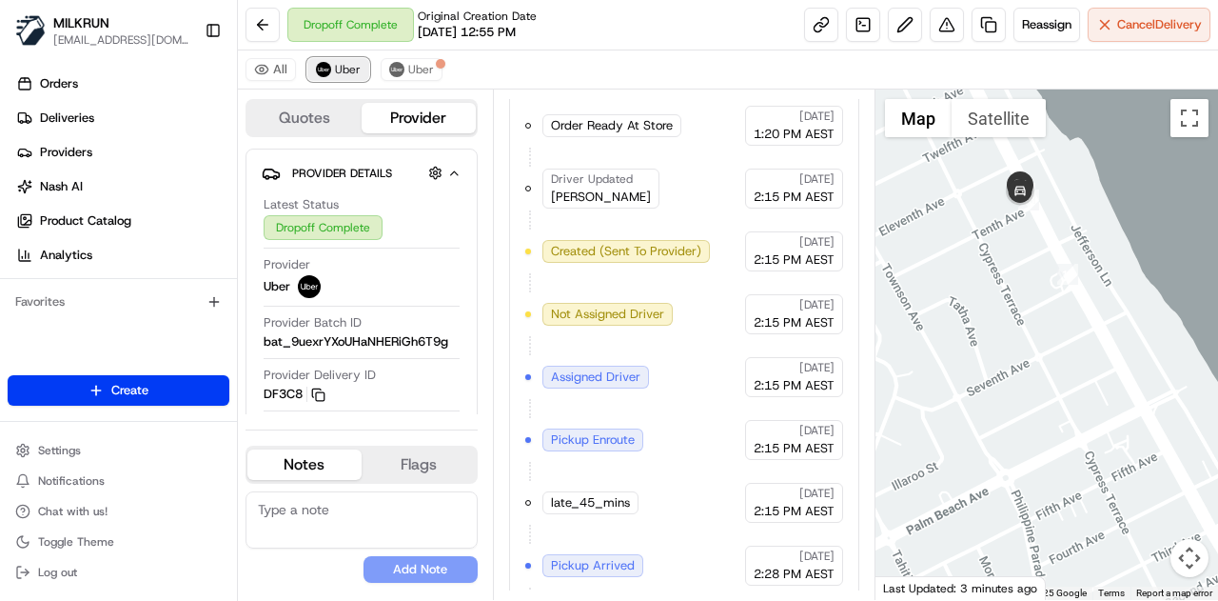
scroll to position [608, 0]
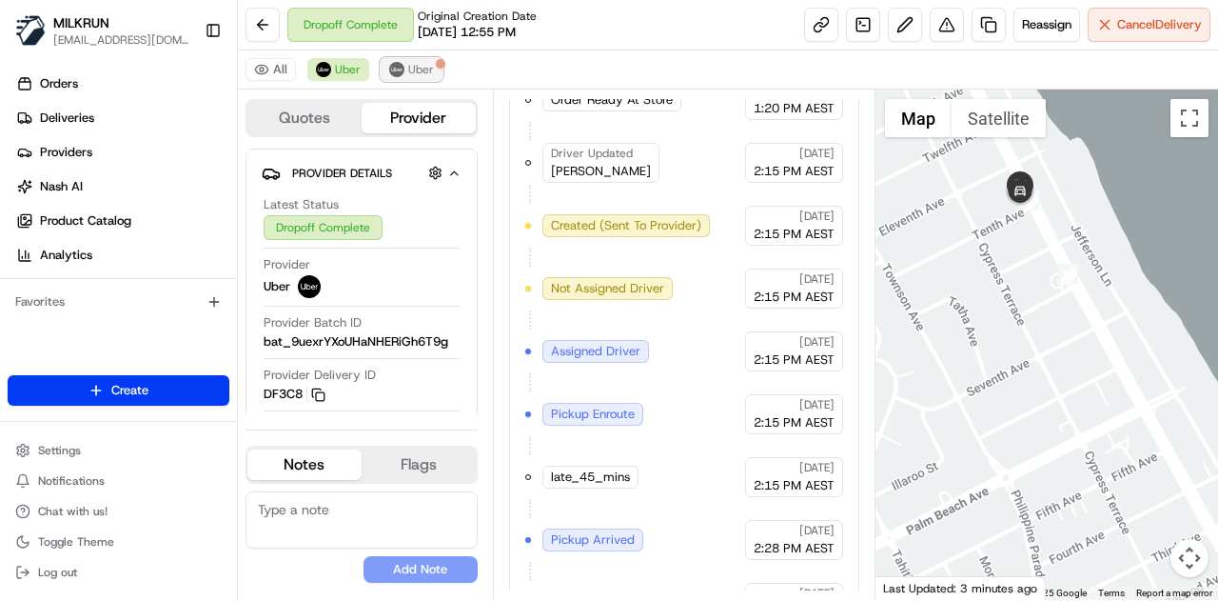
click at [418, 58] on button "Uber" at bounding box center [412, 69] width 62 height 23
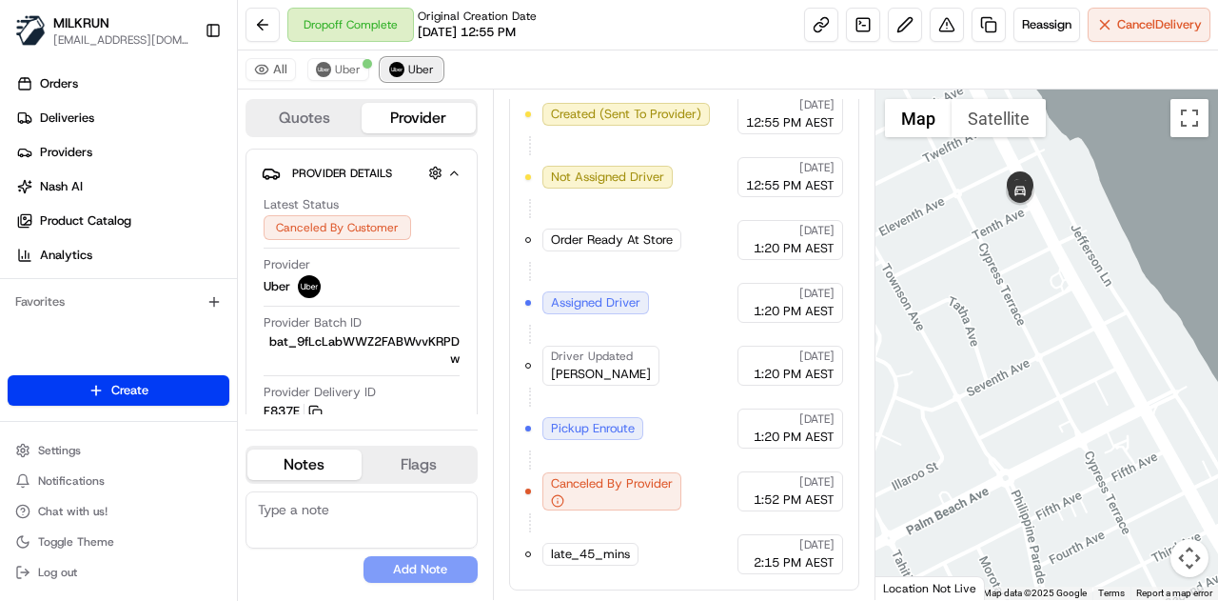
scroll to position [582, 0]
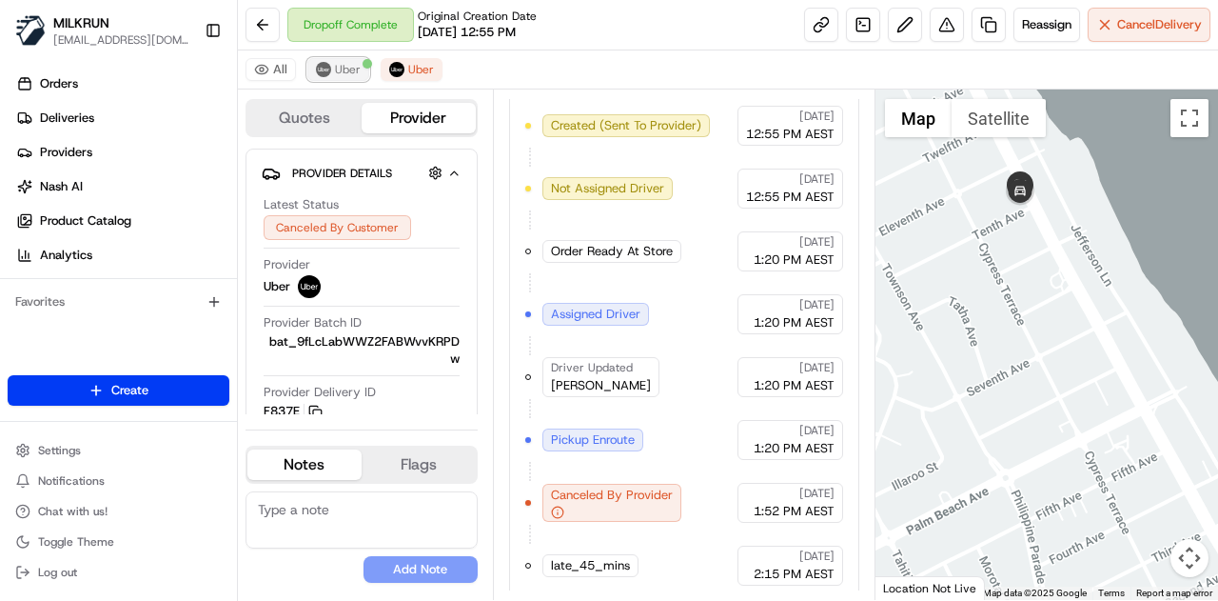
click at [335, 66] on span "Uber" at bounding box center [348, 69] width 26 height 15
